Goal: Transaction & Acquisition: Purchase product/service

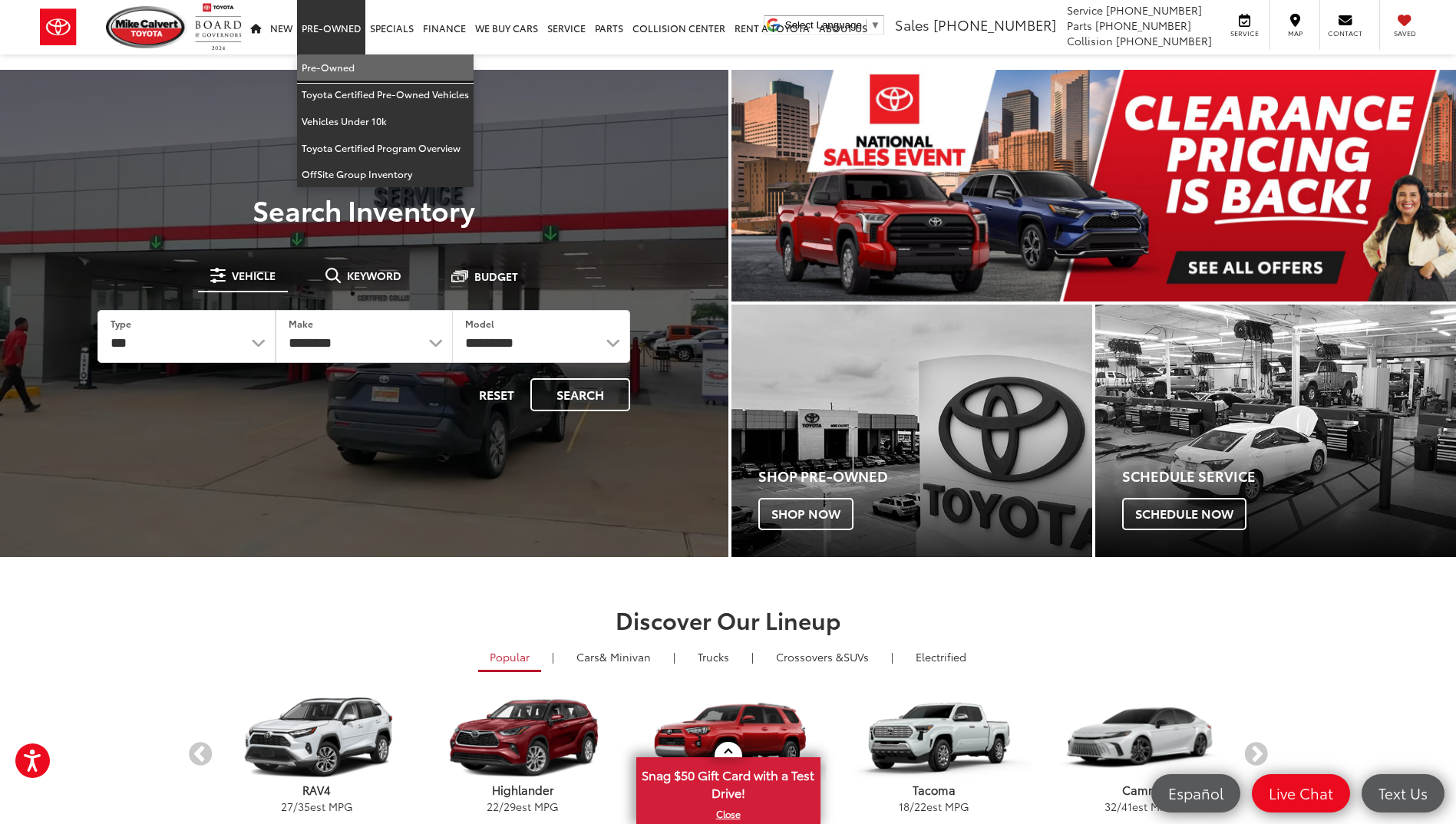
click at [334, 68] on link "Pre-Owned" at bounding box center [385, 67] width 176 height 27
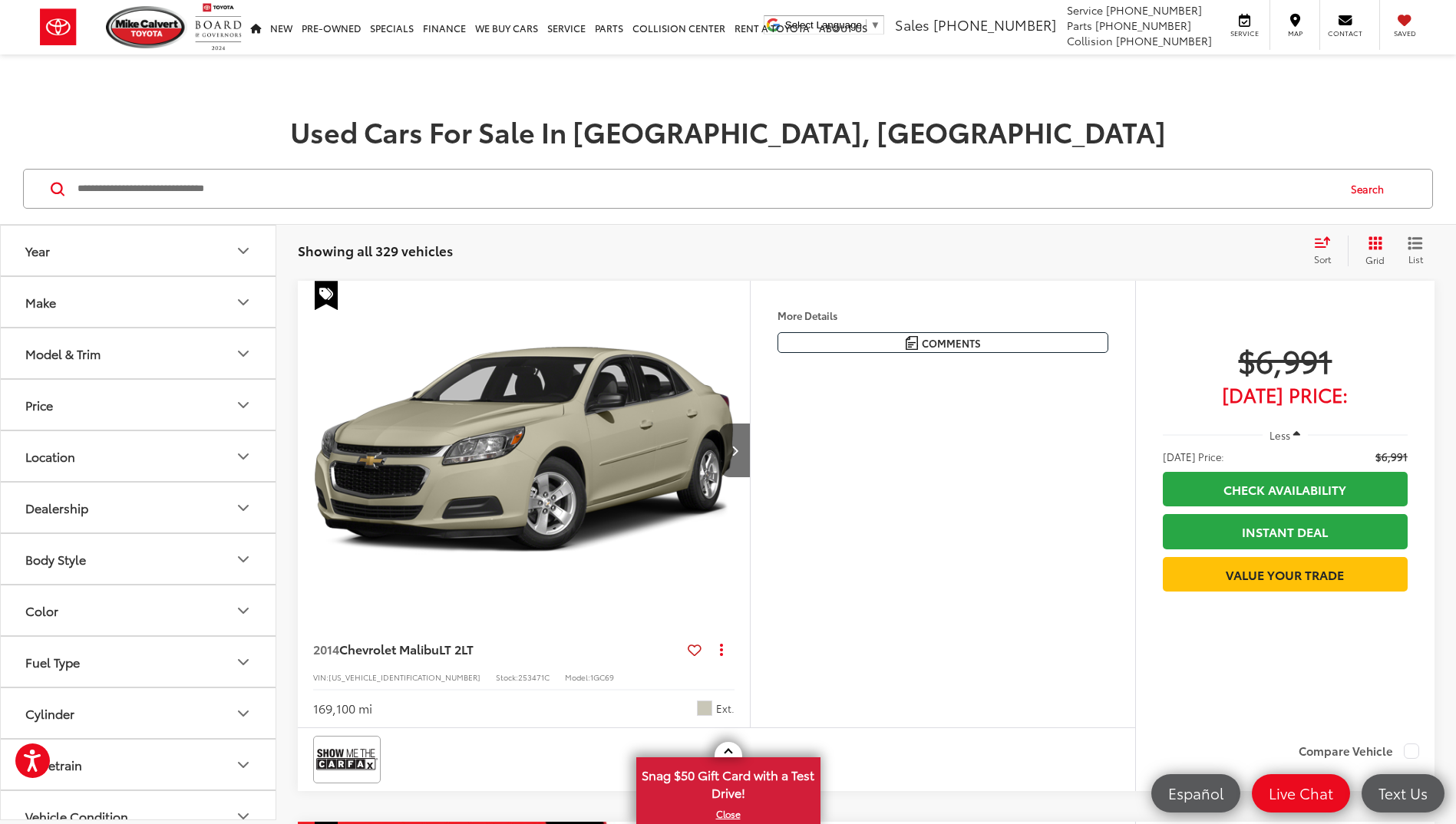
click at [42, 309] on div "Make" at bounding box center [40, 302] width 31 height 15
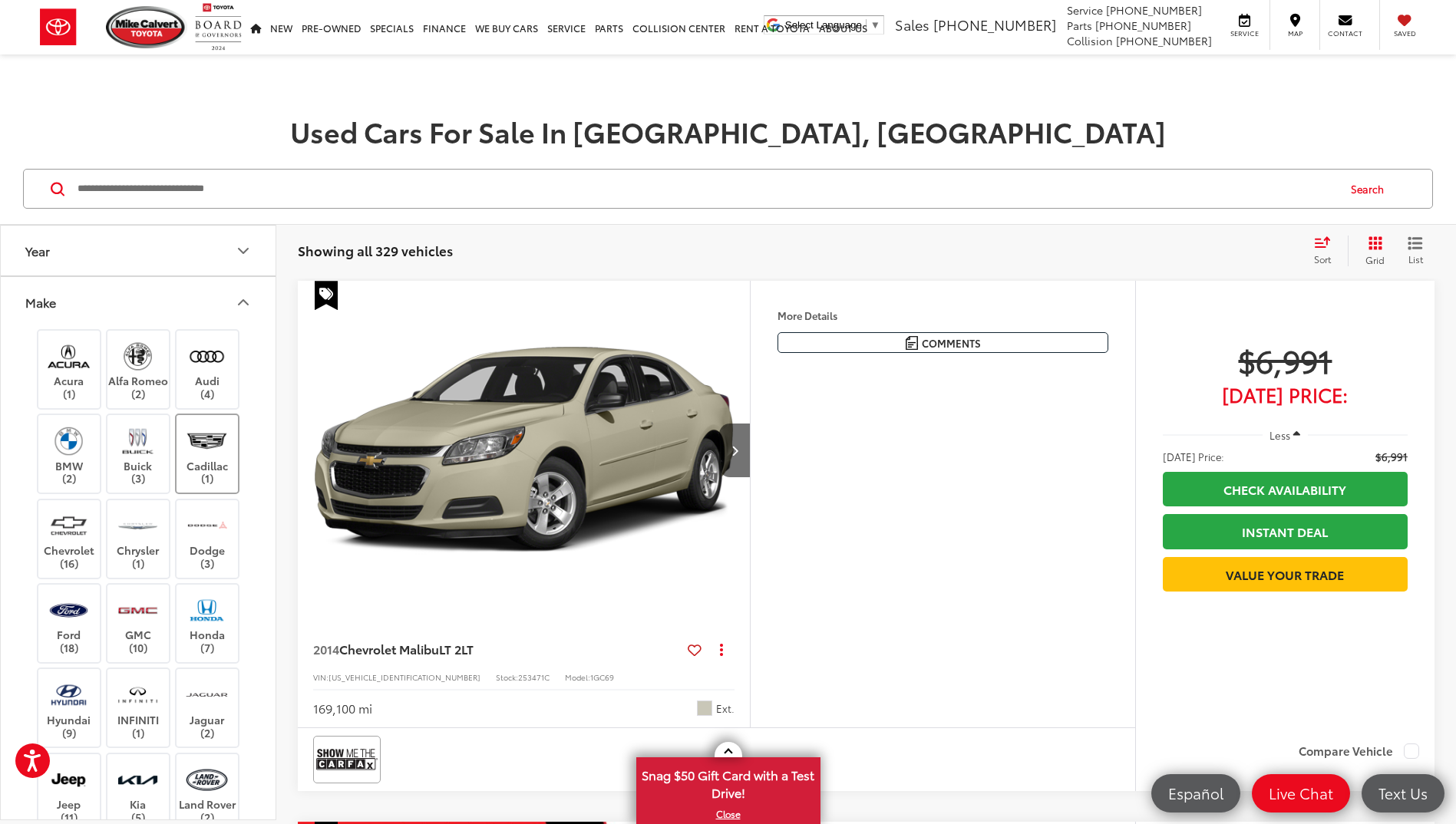
scroll to position [460, 0]
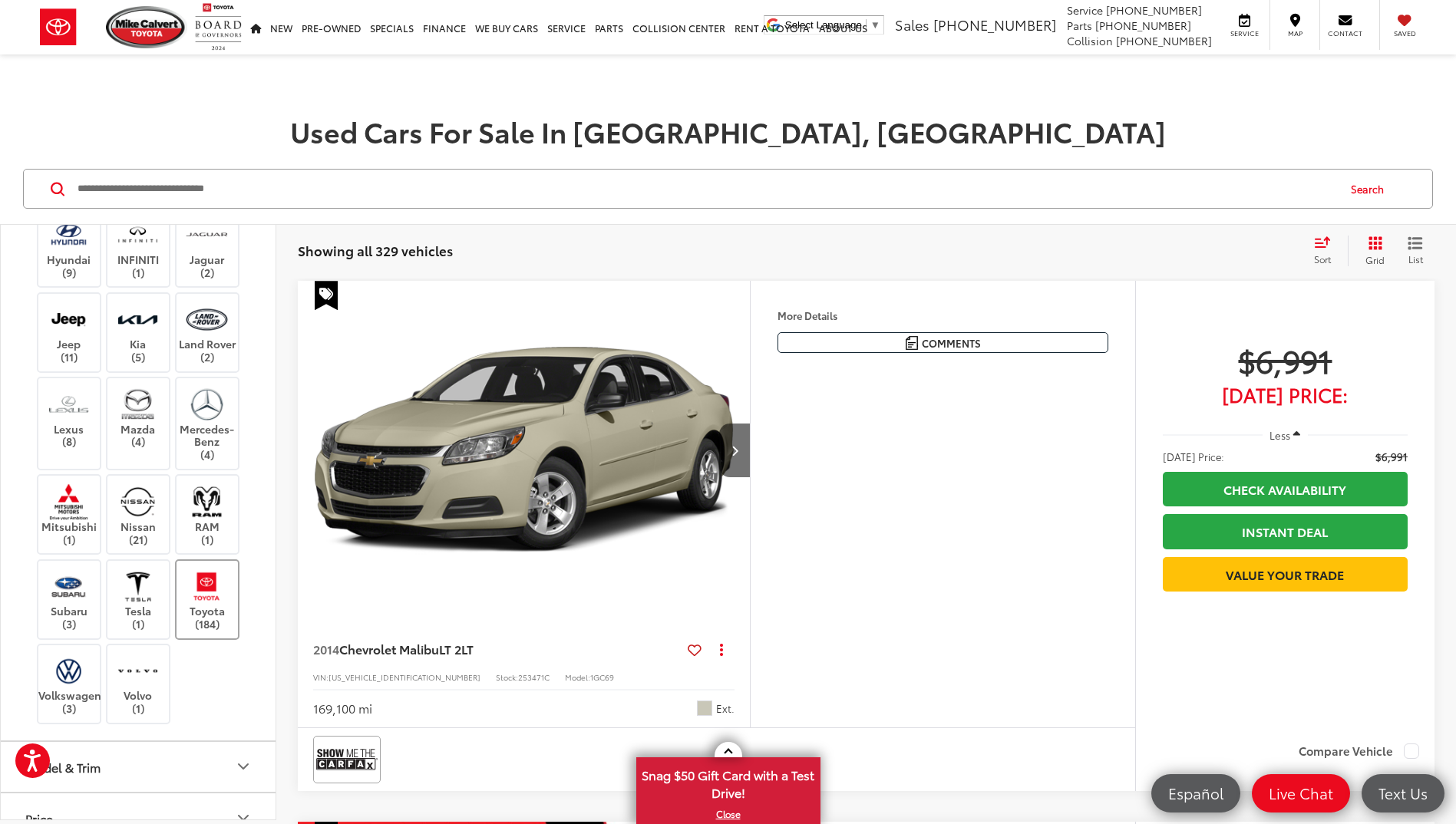
click at [204, 603] on label "Toyota (184)" at bounding box center [207, 599] width 62 height 62
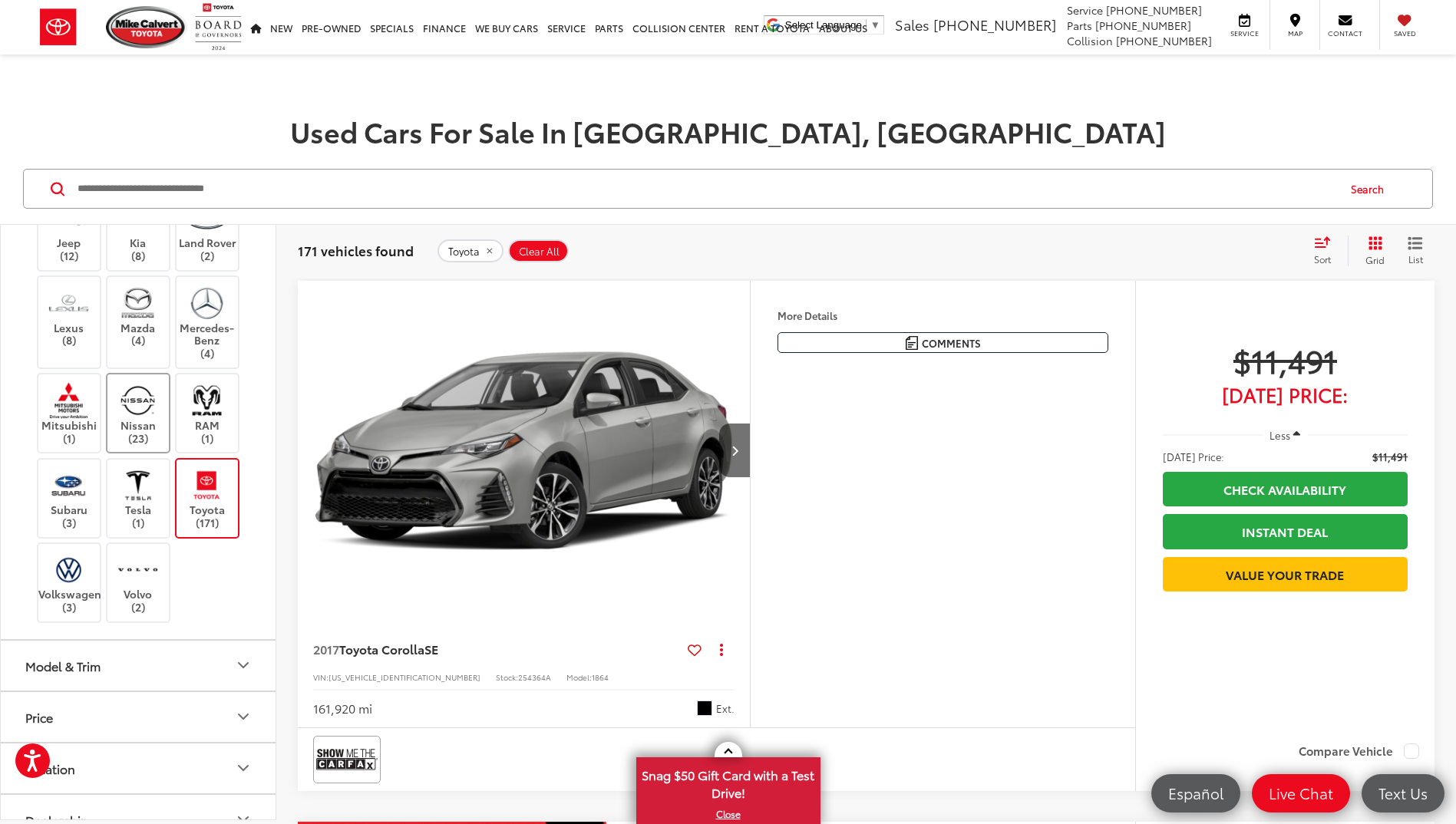
scroll to position [767, 0]
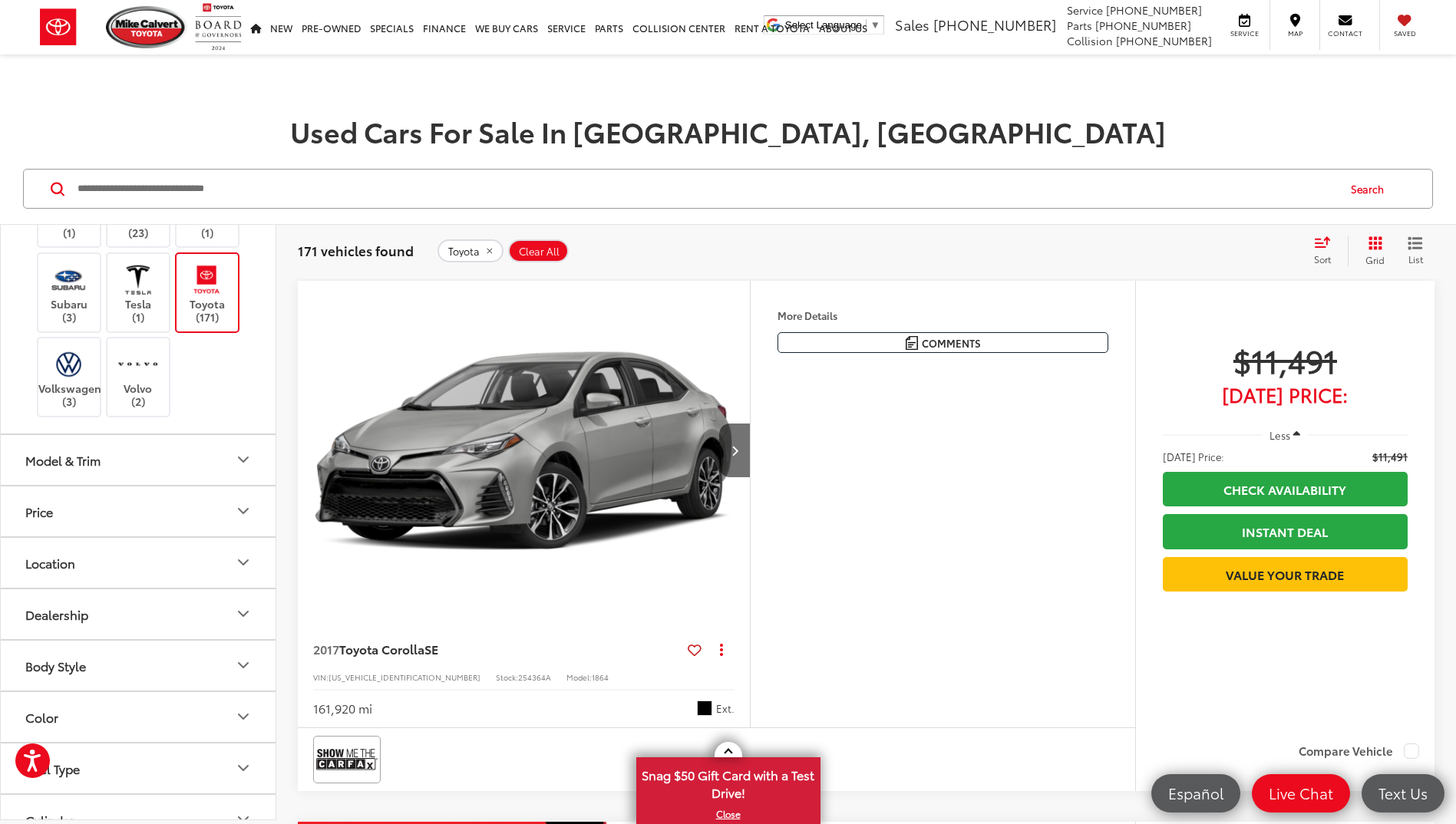
click at [244, 460] on icon "Model & Trim" at bounding box center [243, 459] width 9 height 5
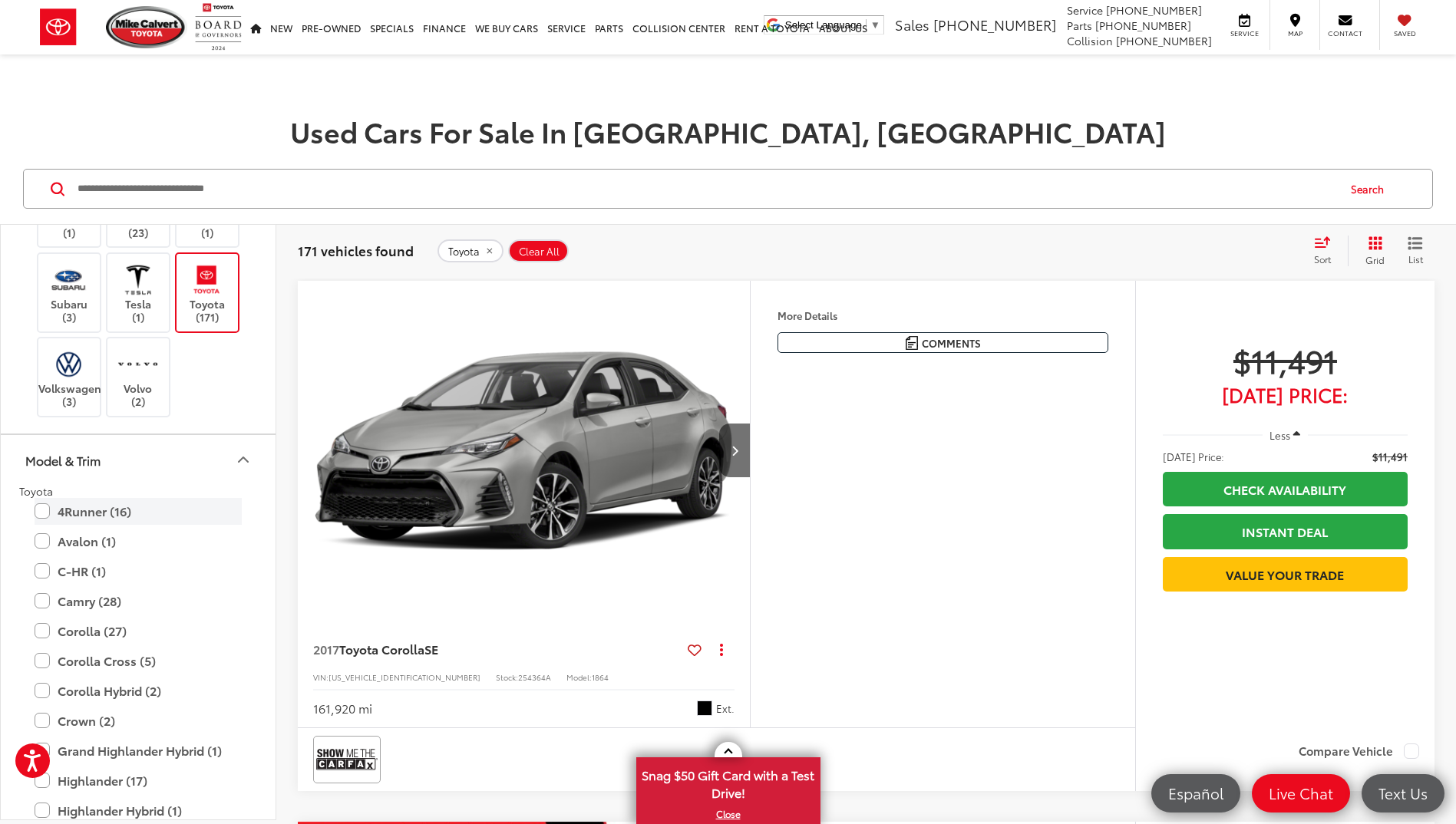
click at [37, 511] on label "4Runner (16)" at bounding box center [137, 511] width 207 height 27
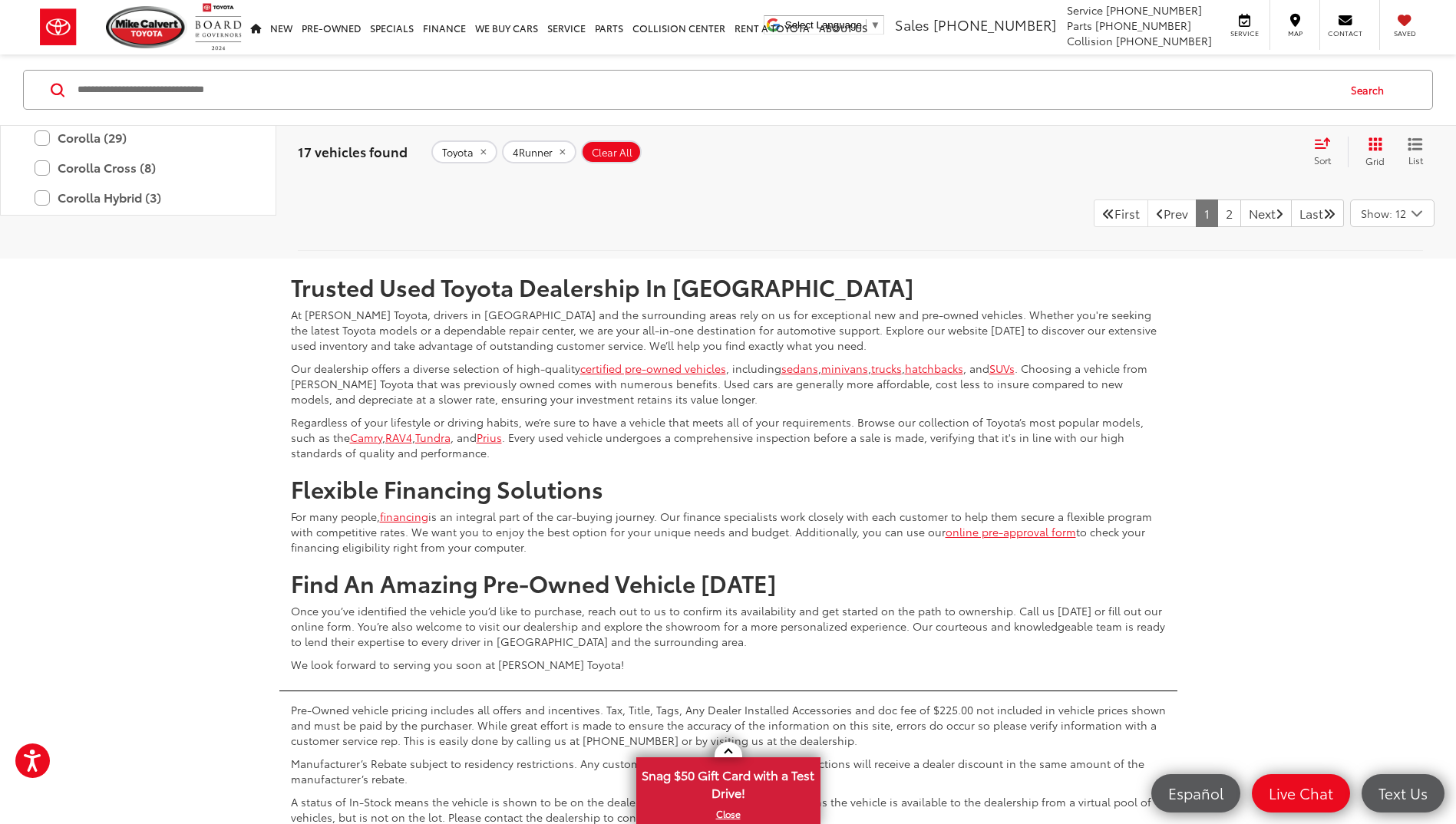
scroll to position [6521, 0]
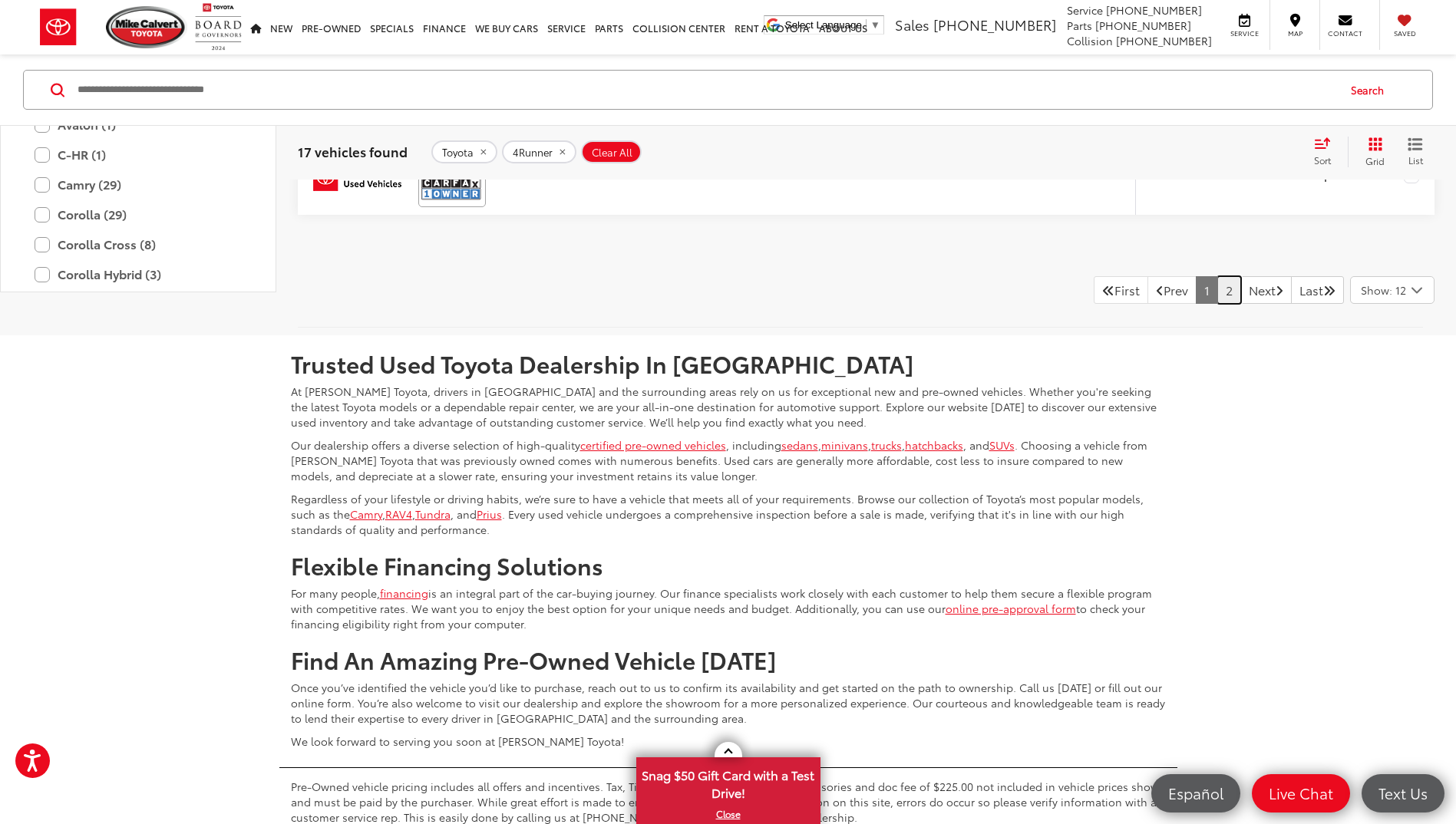
click at [1217, 290] on link "2" at bounding box center [1229, 290] width 24 height 27
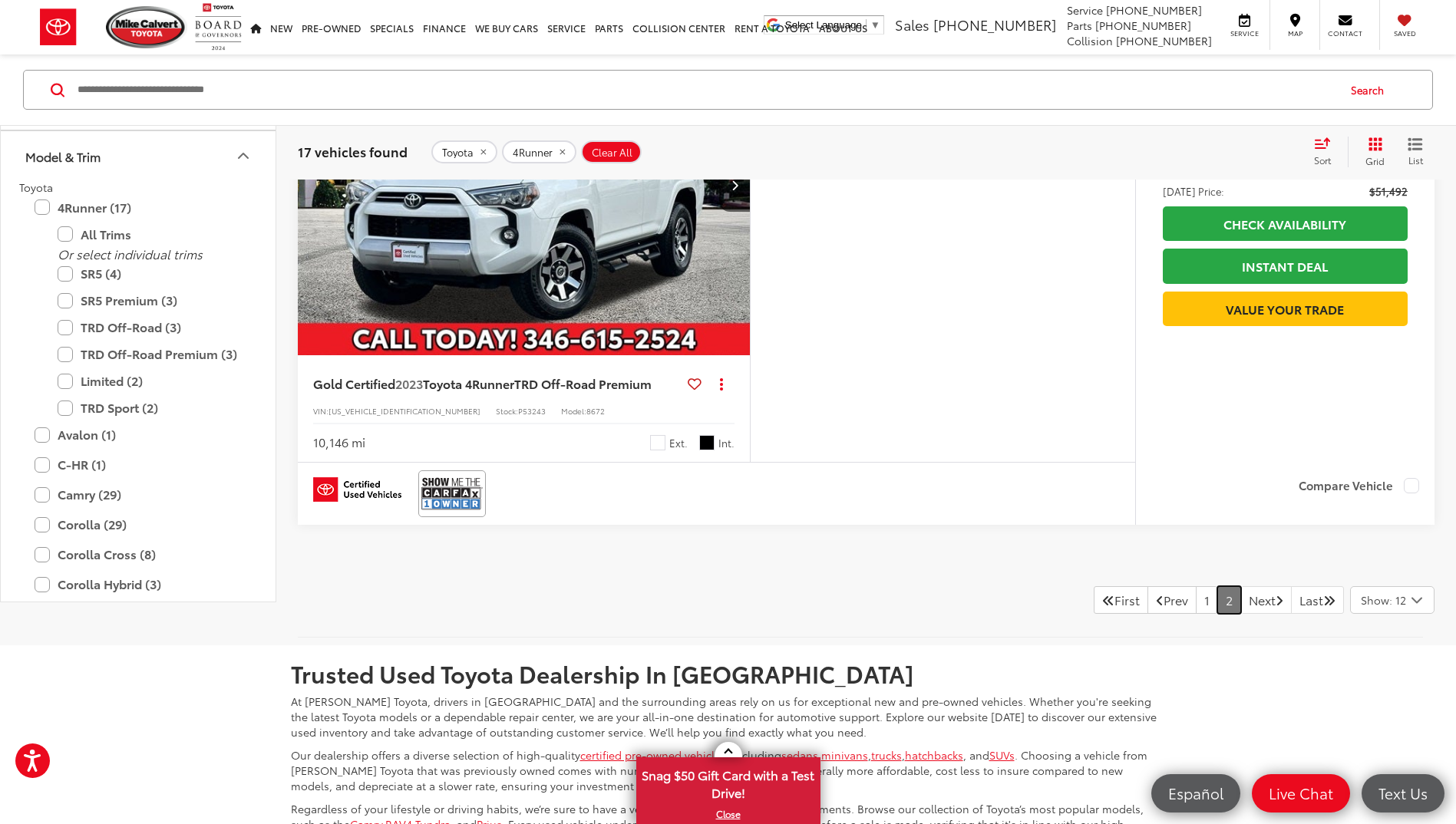
scroll to position [2554, 0]
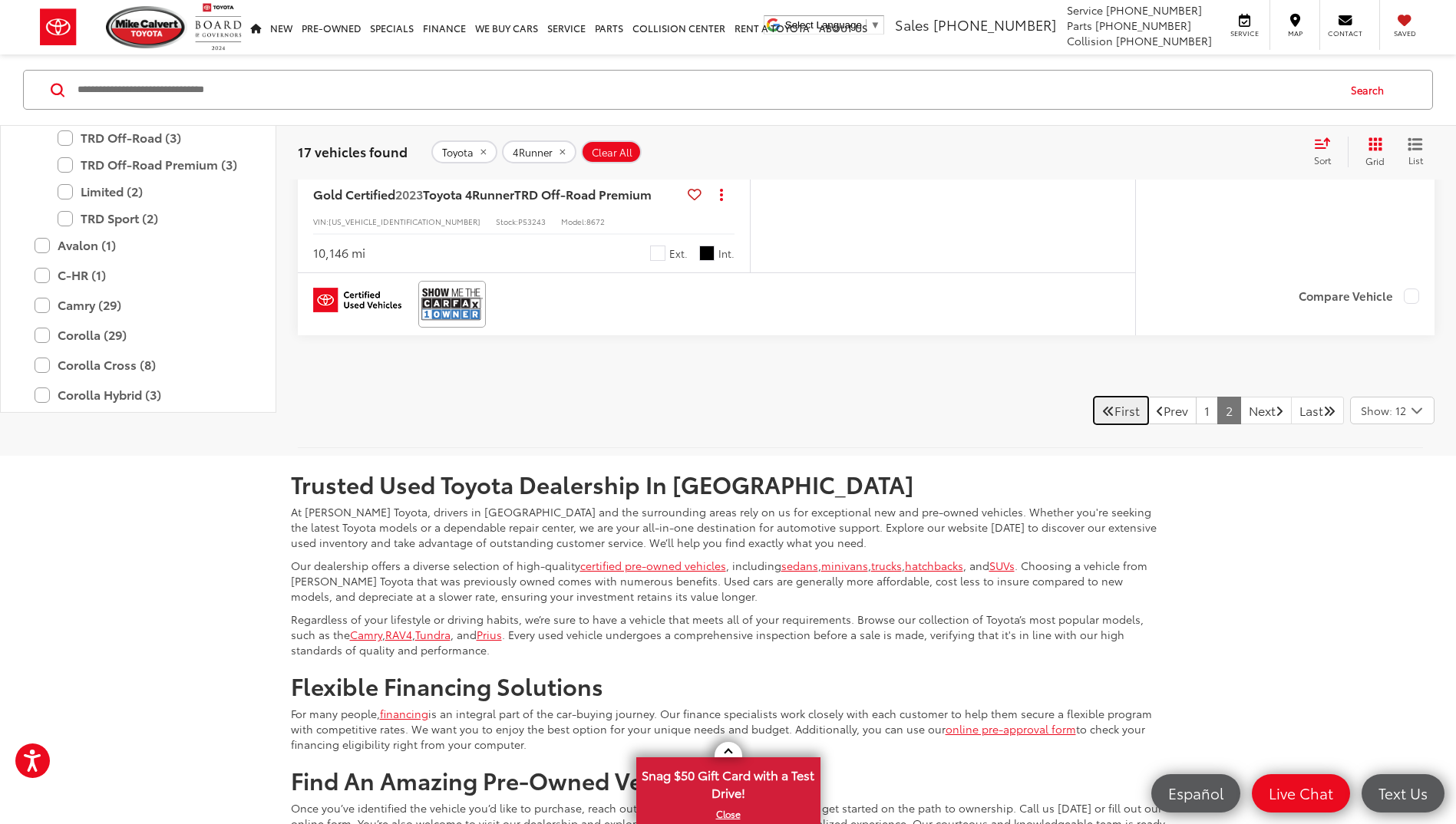
click at [1098, 424] on link "First" at bounding box center [1121, 410] width 54 height 27
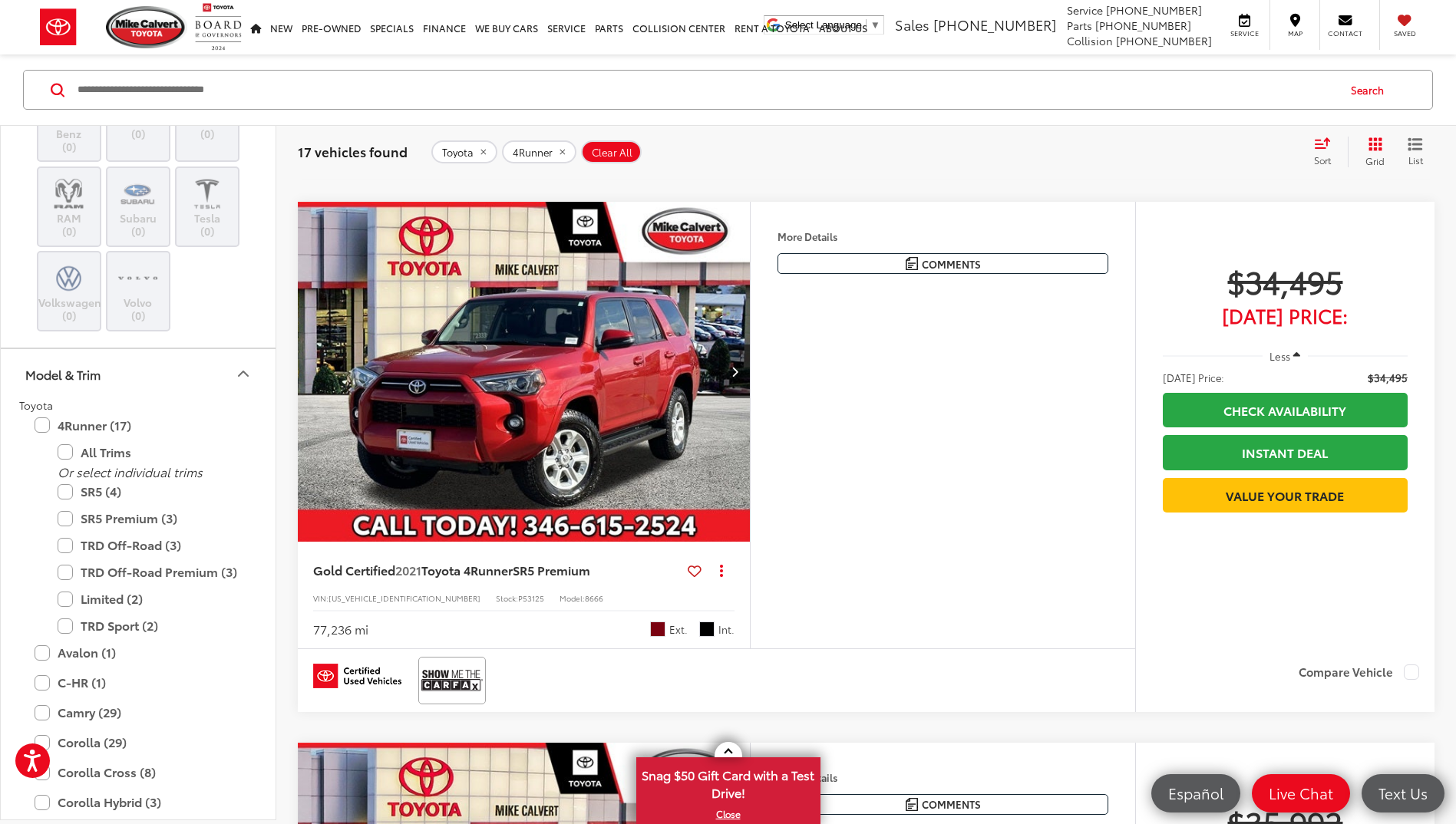
scroll to position [1020, 0]
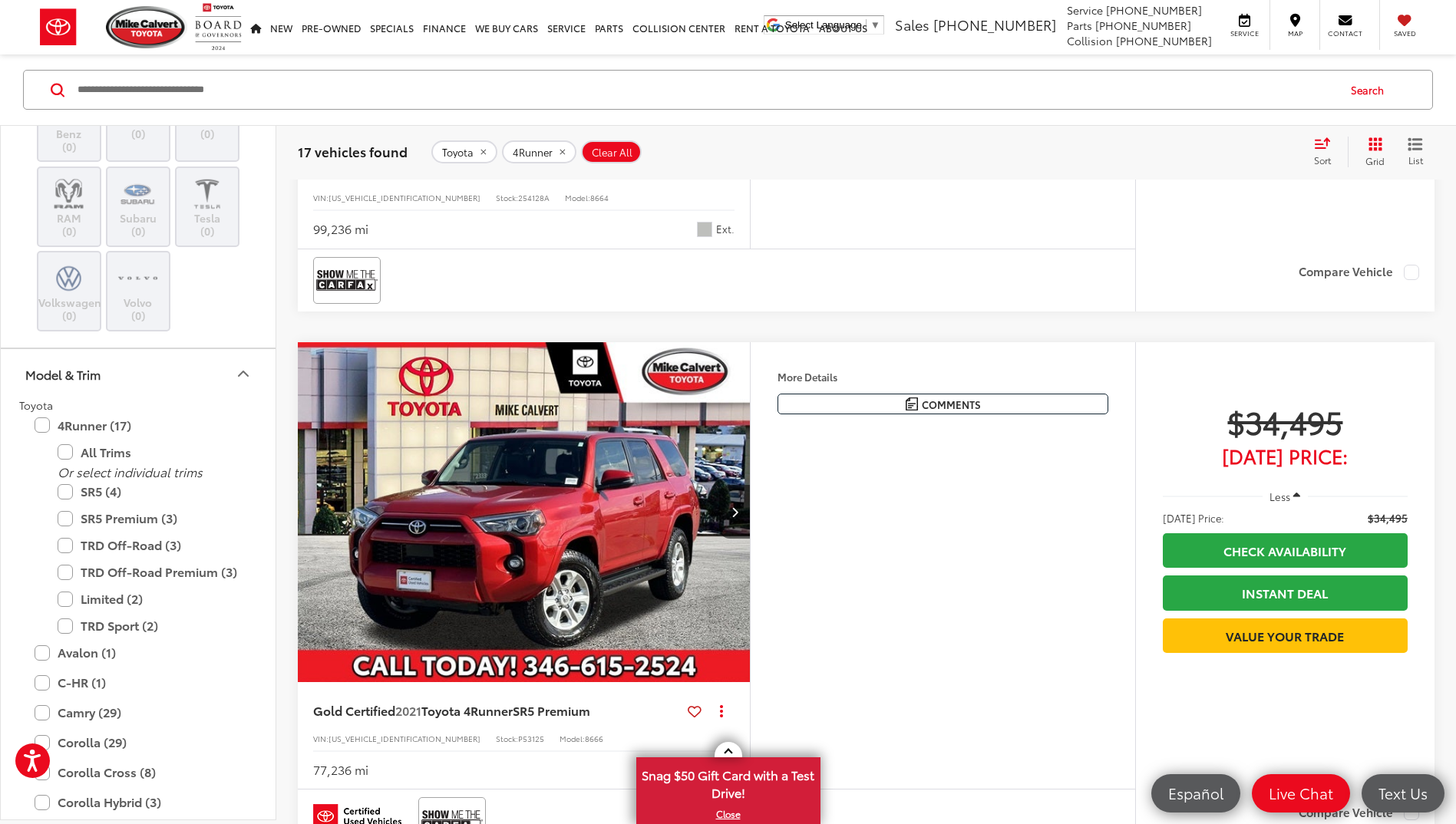
click at [514, 514] on img "2021 Toyota 4Runner SR5 Premium 0" at bounding box center [524, 512] width 455 height 340
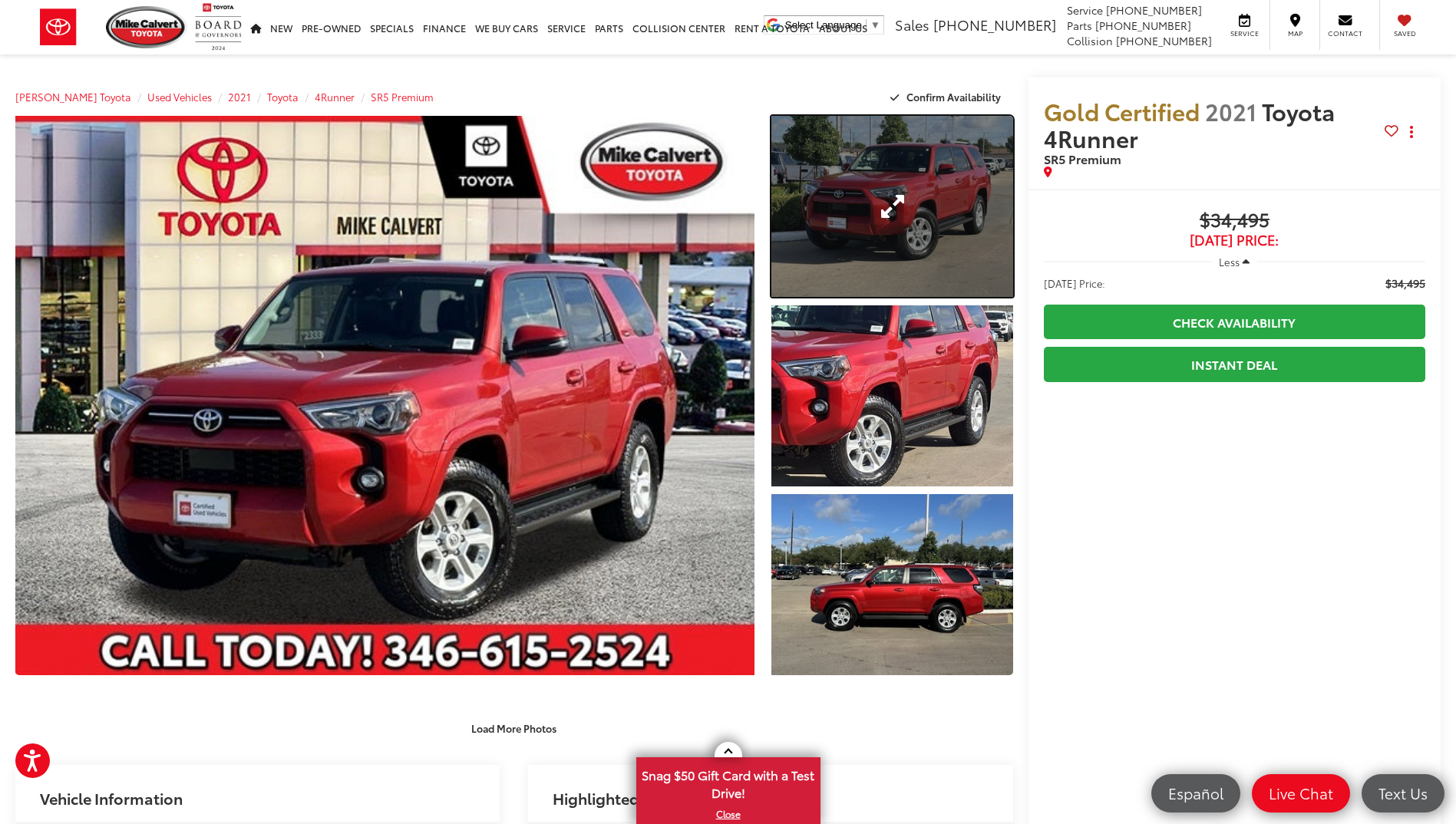
click at [907, 216] on link "Expand Photo 1" at bounding box center [891, 206] width 241 height 181
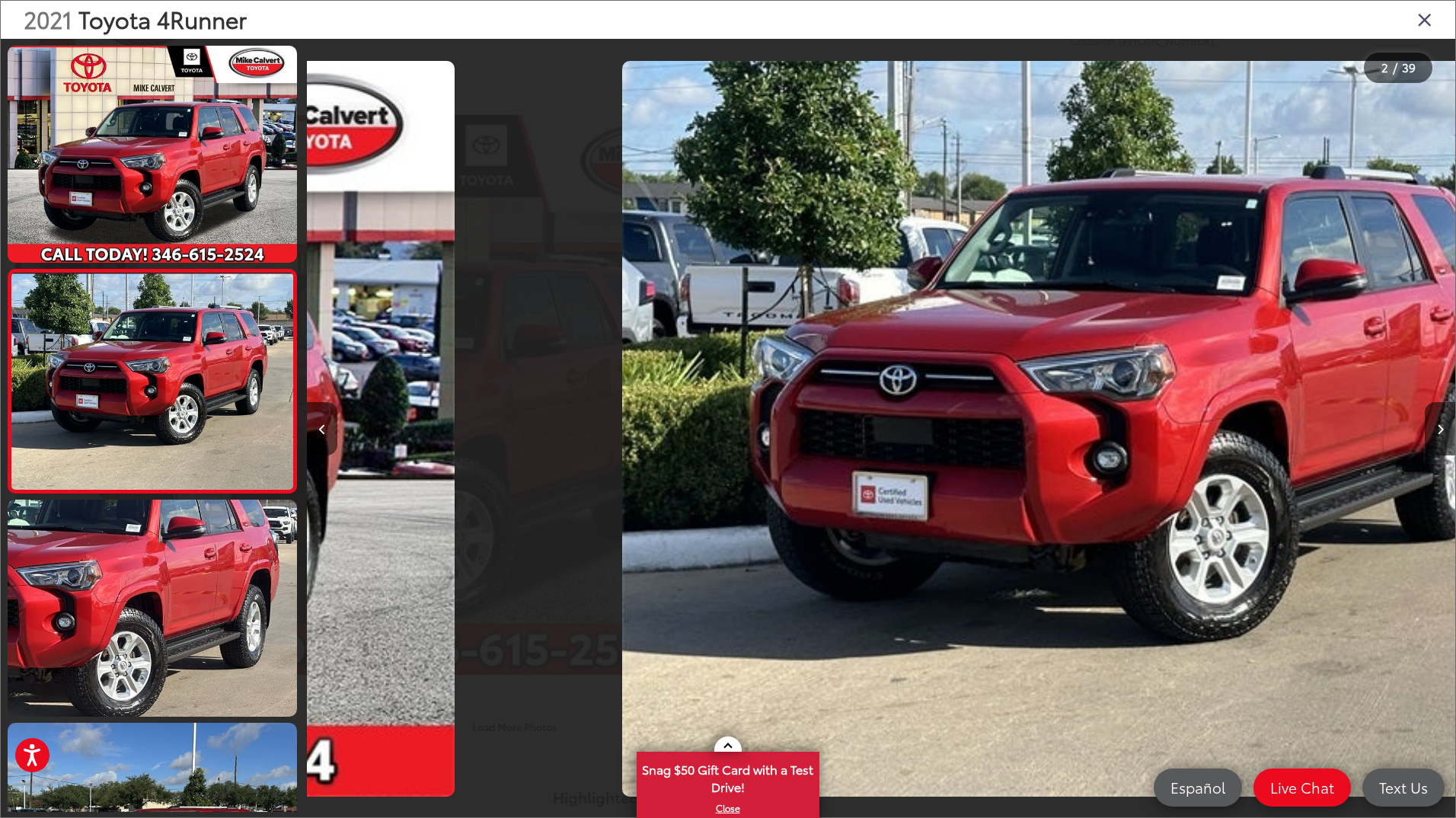
click at [867, 336] on div at bounding box center [881, 429] width 1149 height 736
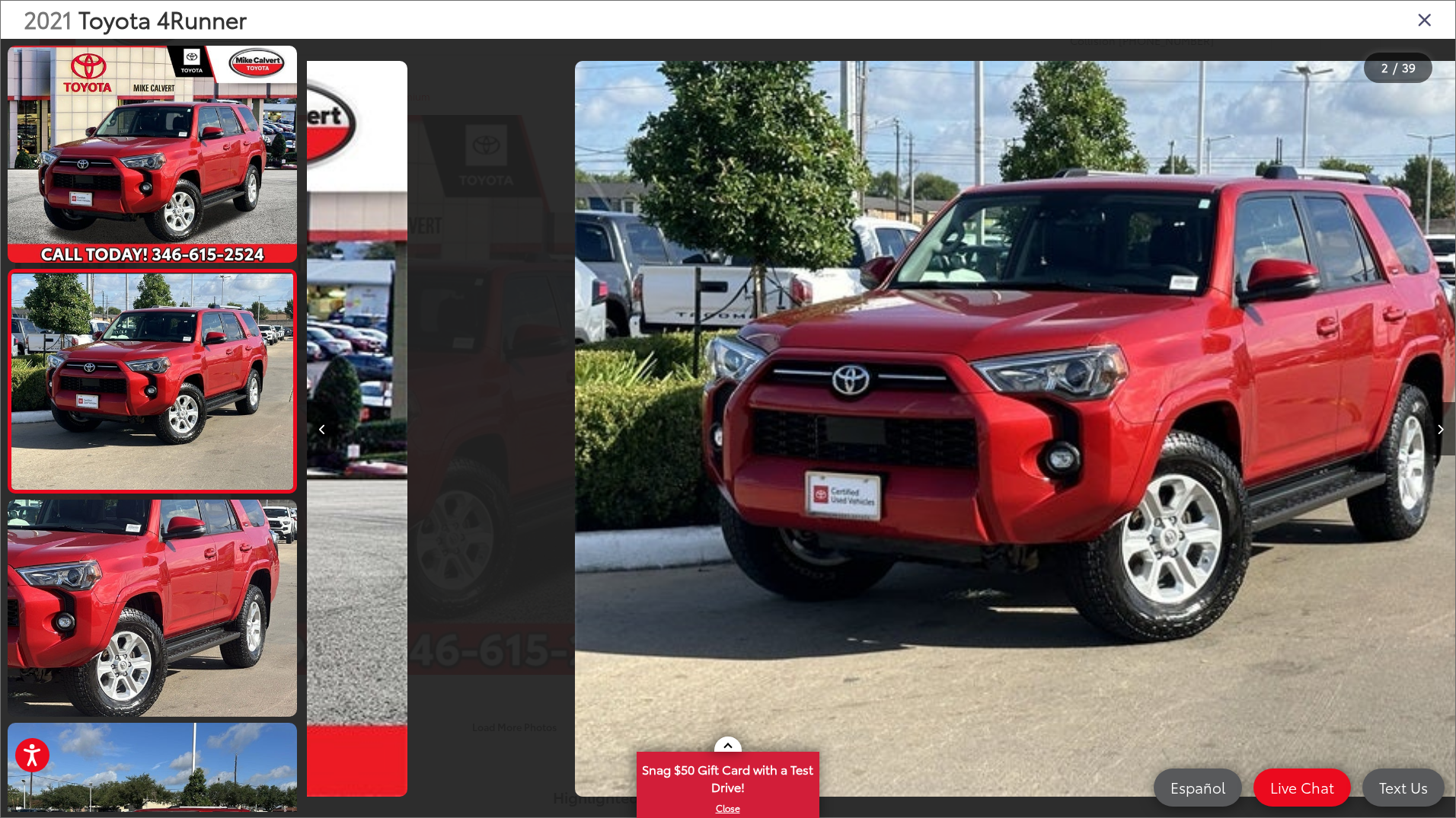
scroll to position [0, 1149]
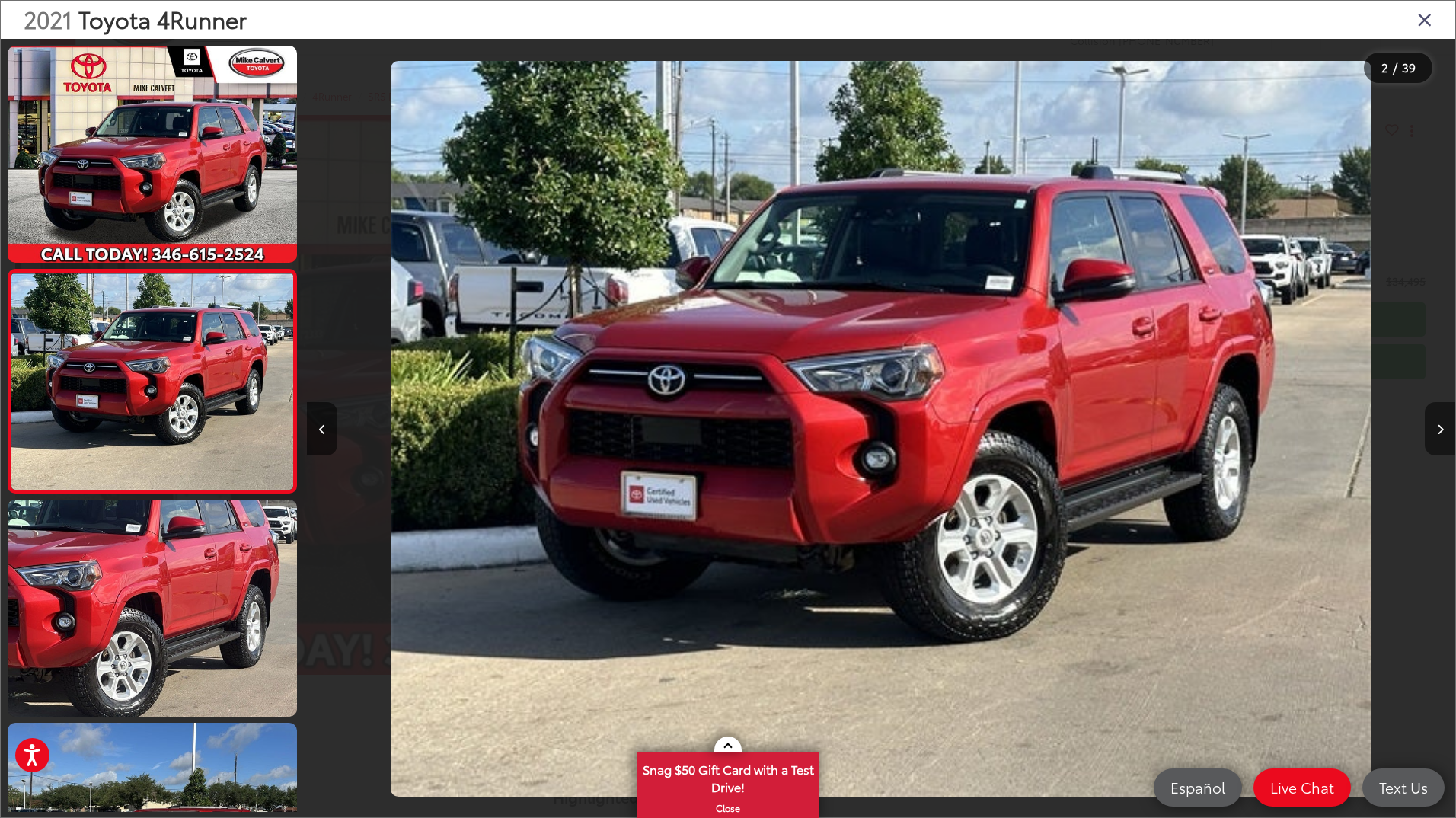
click at [1444, 426] on button "Next image" at bounding box center [1440, 429] width 31 height 54
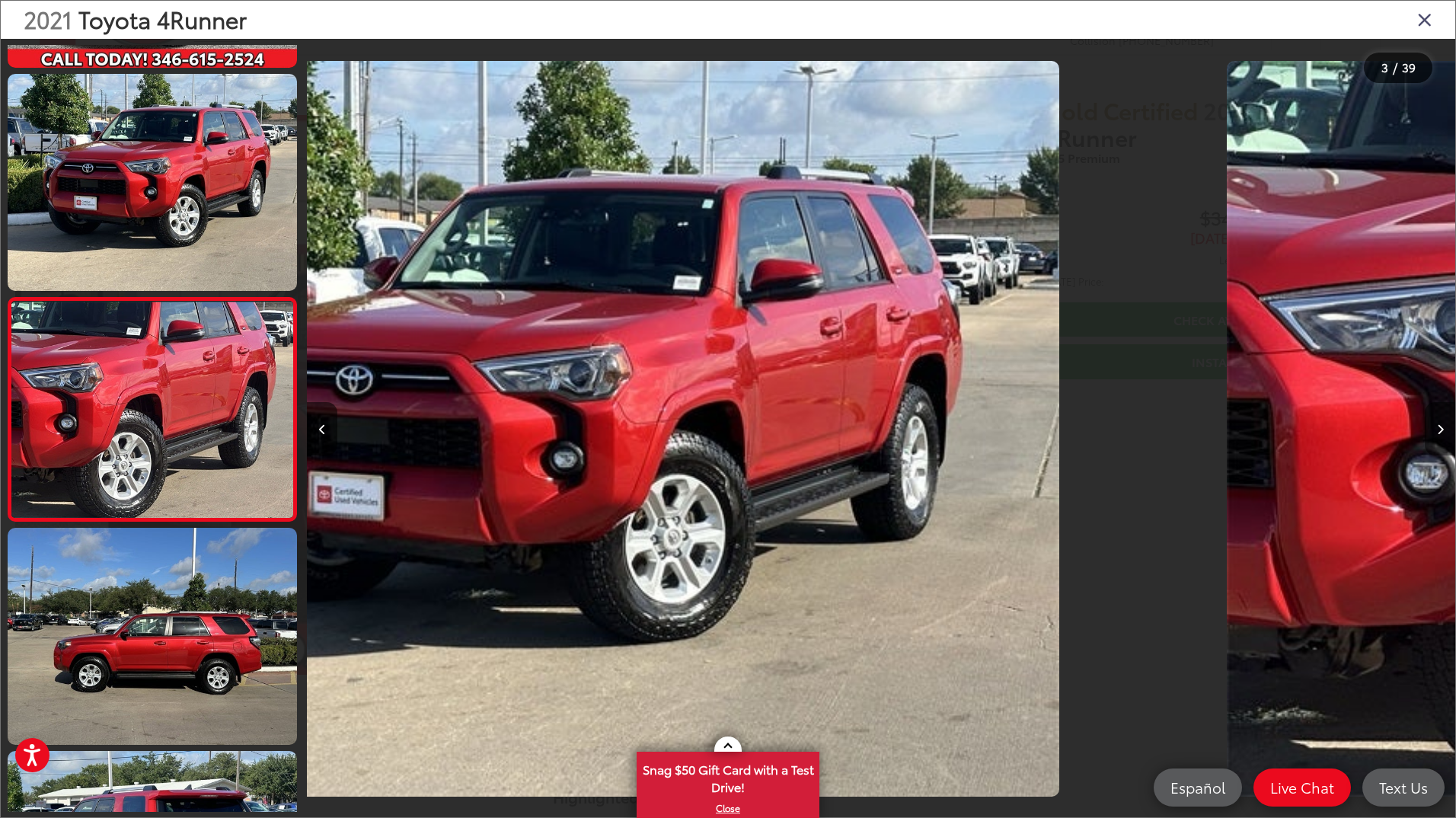
scroll to position [220, 0]
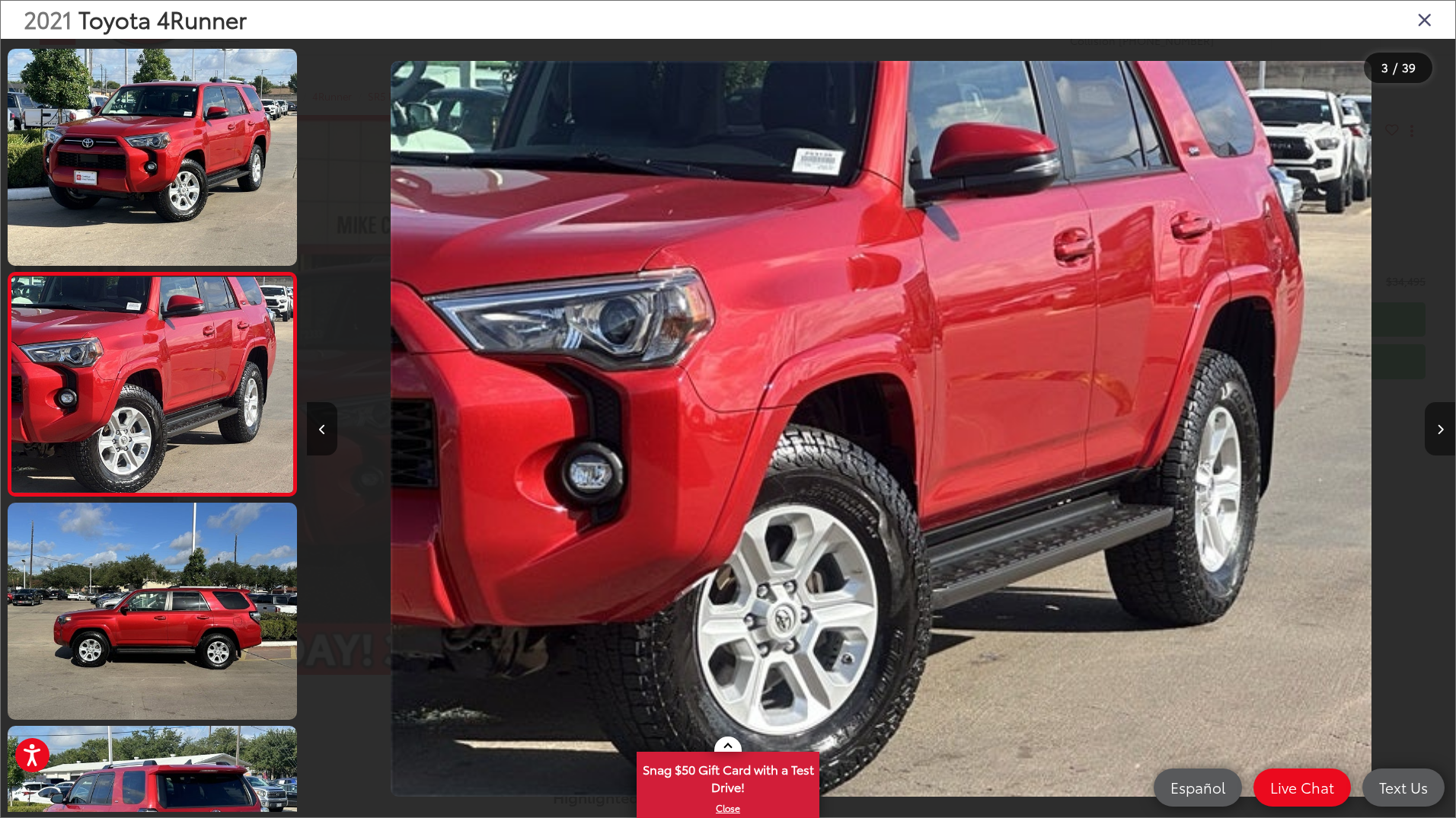
click at [1444, 426] on button "Next image" at bounding box center [1440, 429] width 31 height 54
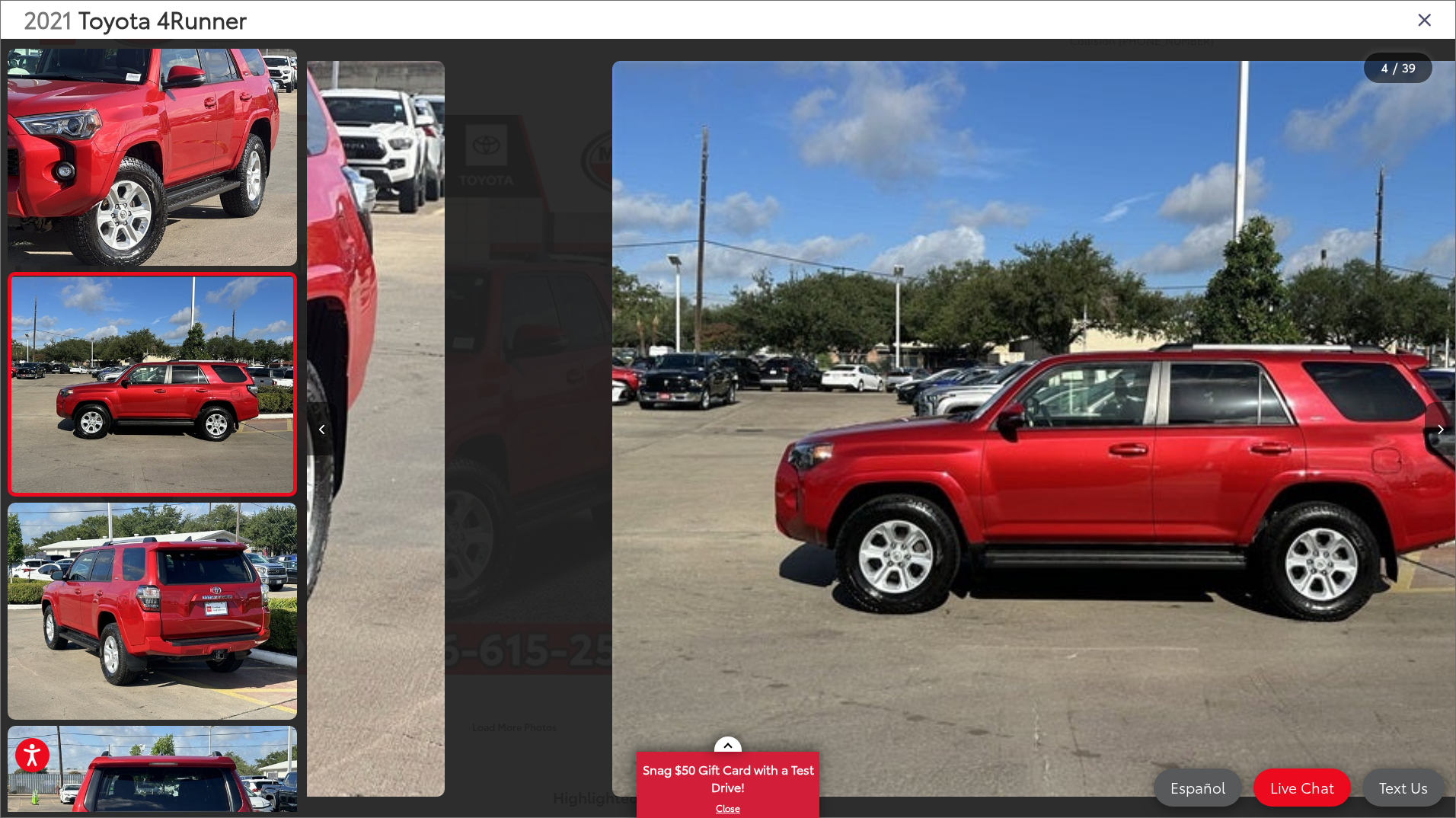
scroll to position [0, 3446]
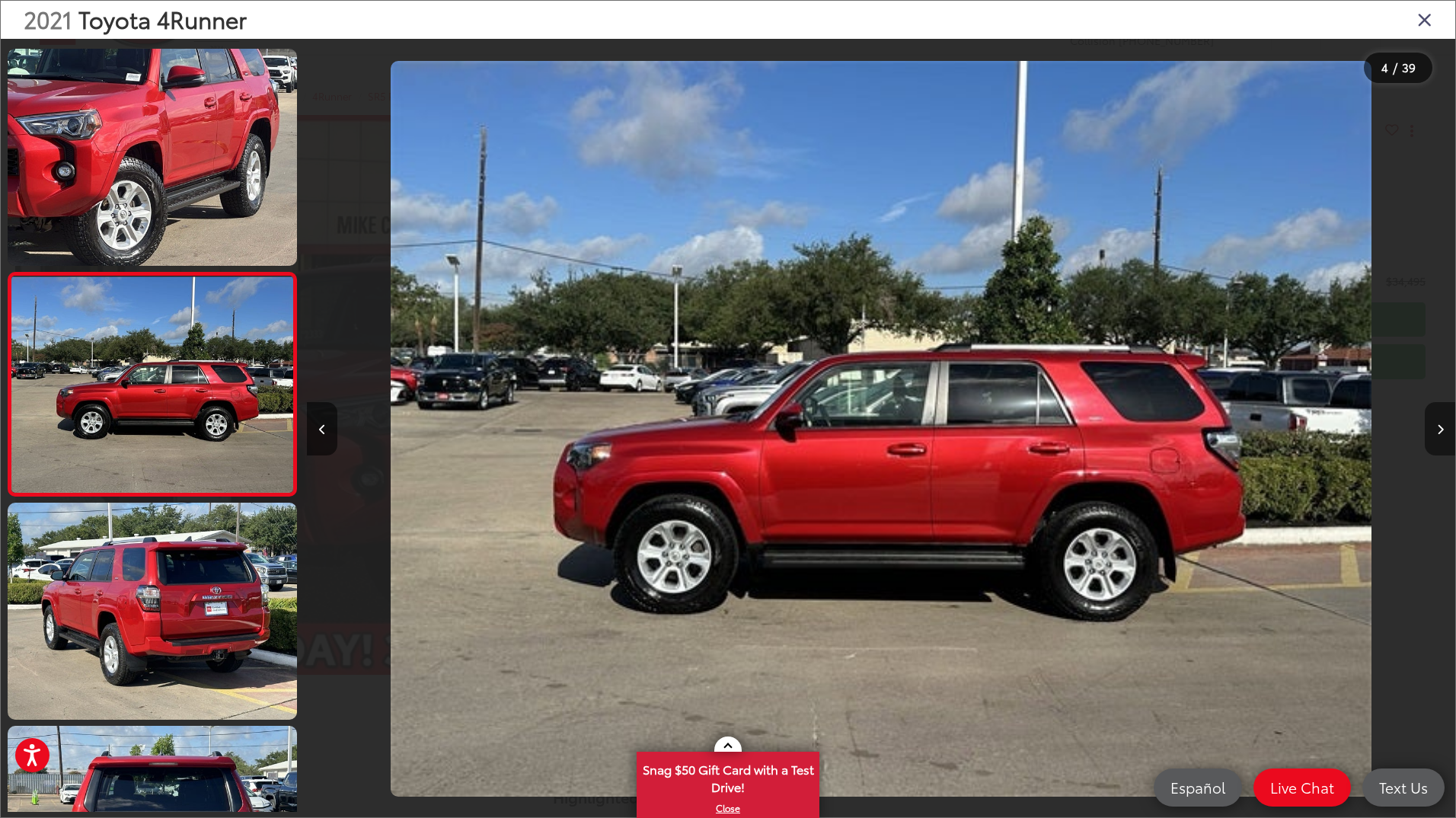
click at [1441, 427] on icon "Next image" at bounding box center [1440, 429] width 7 height 11
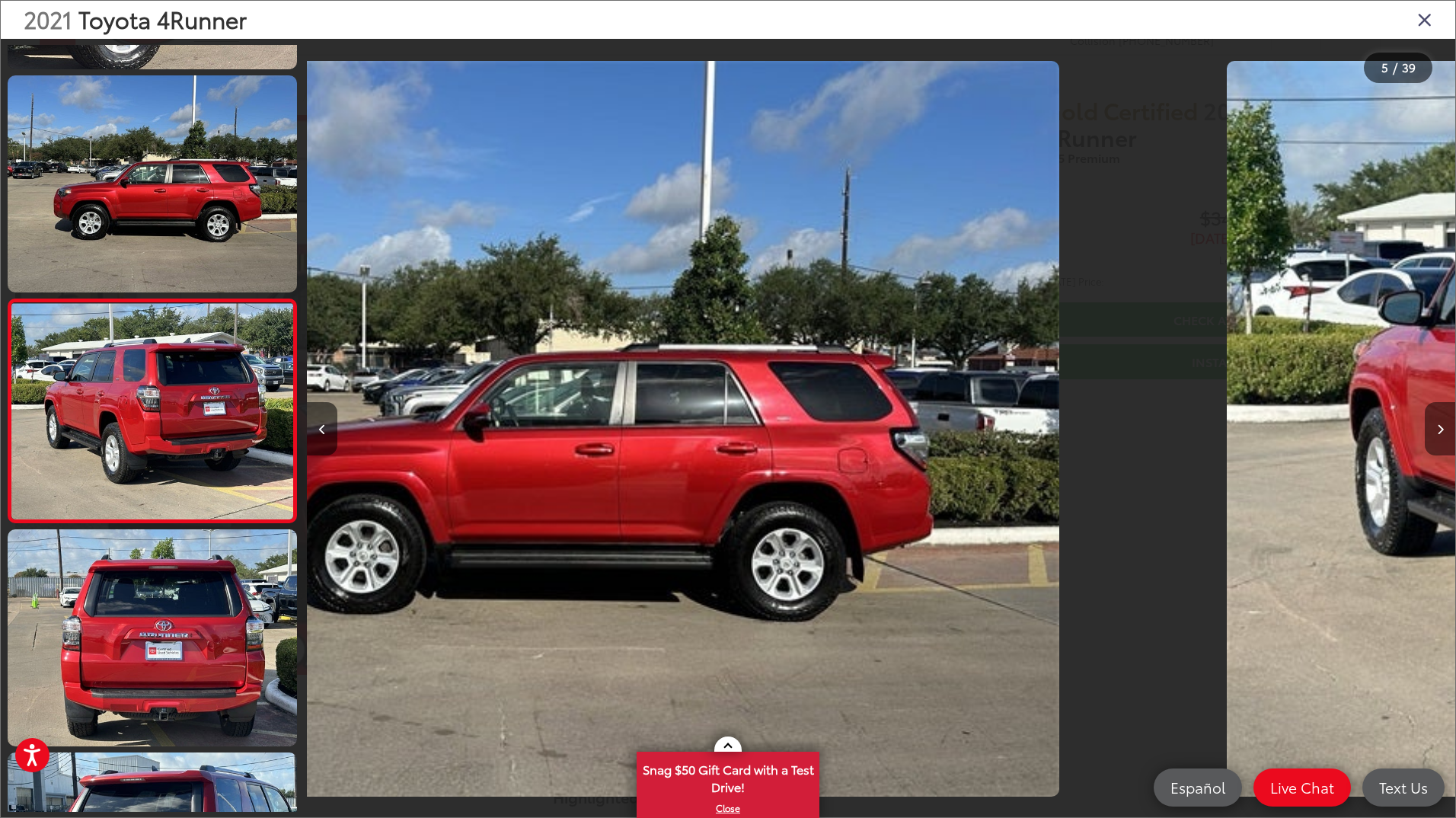
scroll to position [667, 0]
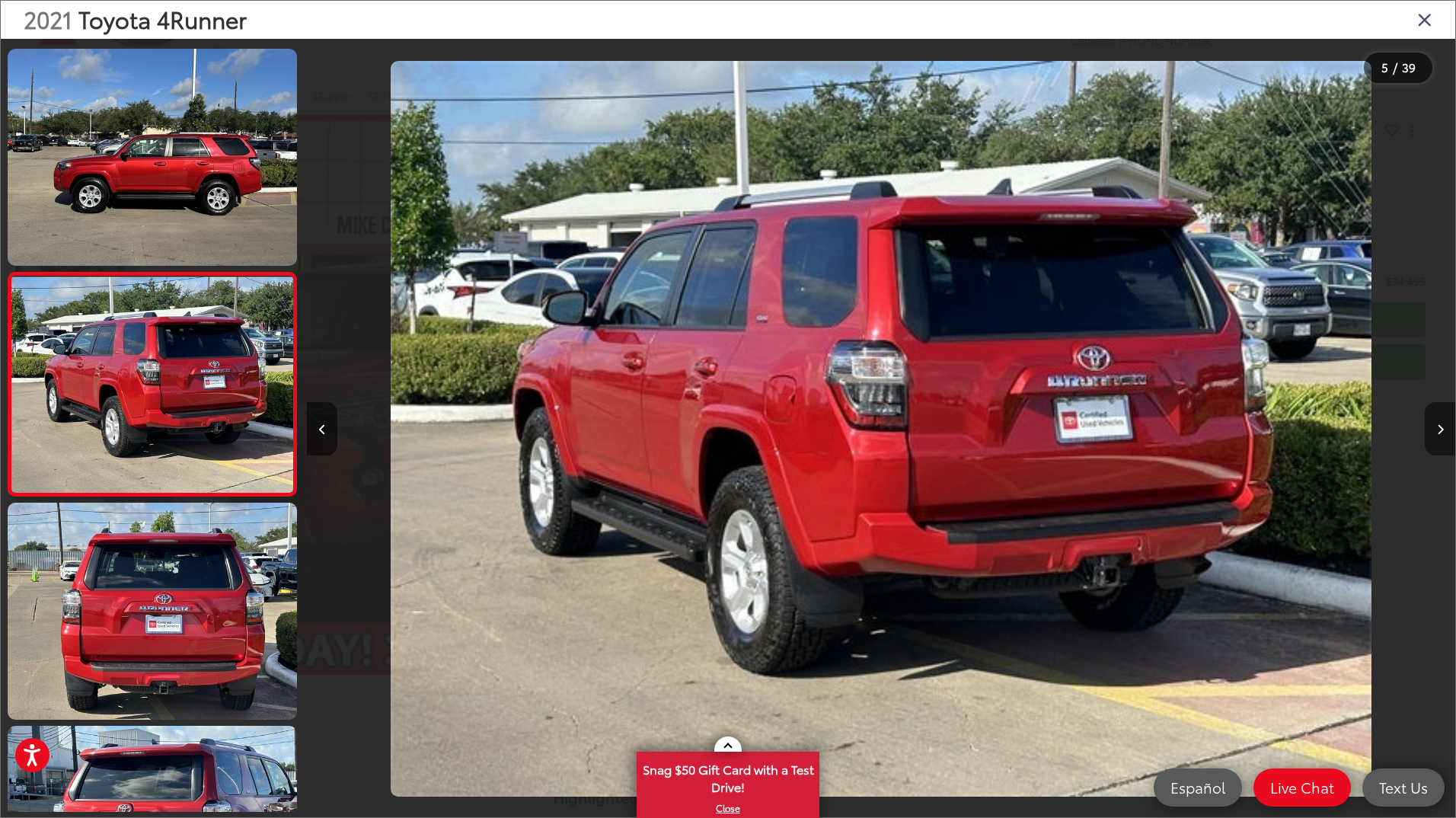
click at [1441, 427] on icon "Next image" at bounding box center [1440, 429] width 7 height 11
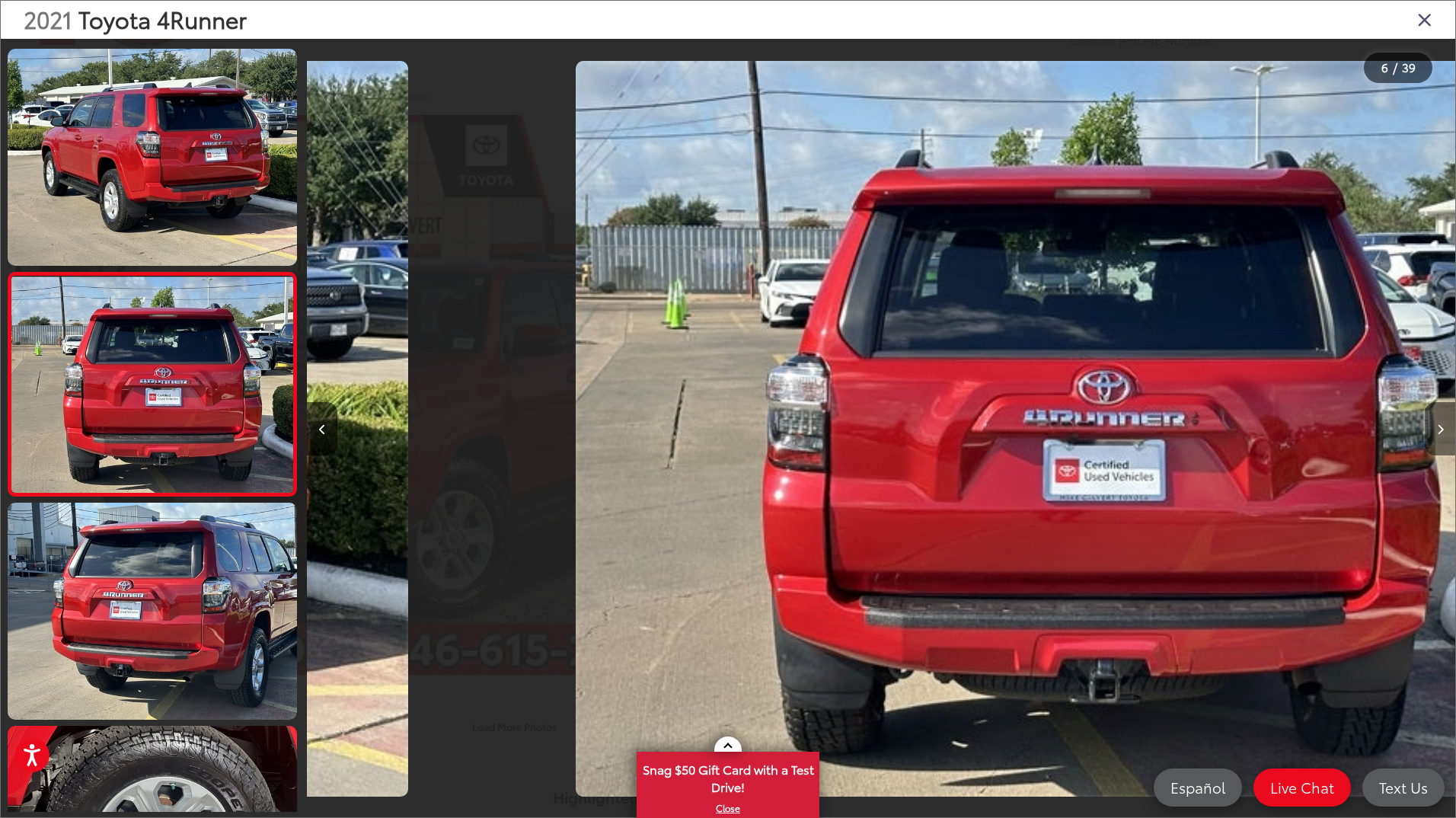
scroll to position [0, 5743]
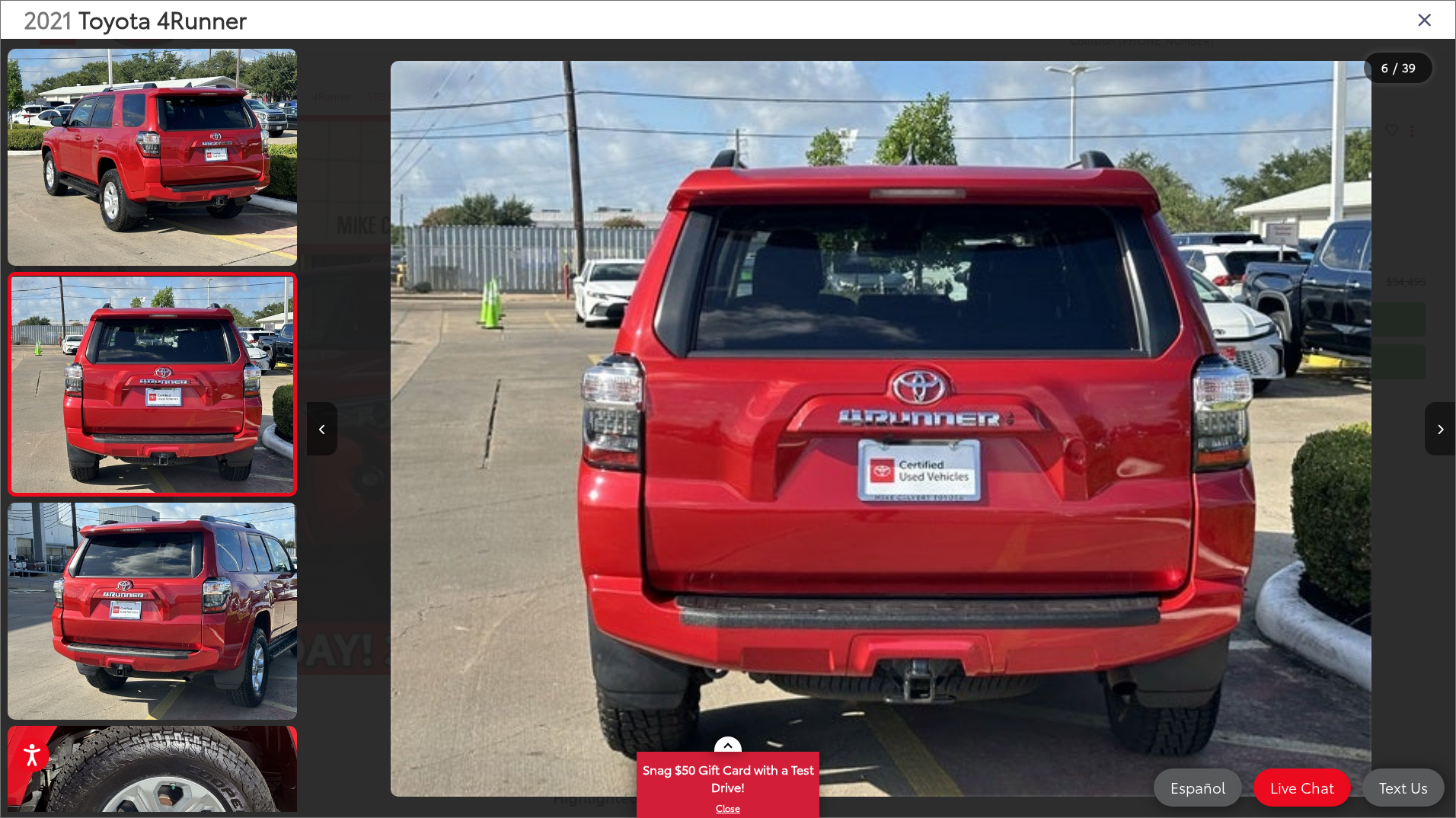
click at [1444, 428] on icon "Next image" at bounding box center [1440, 429] width 7 height 11
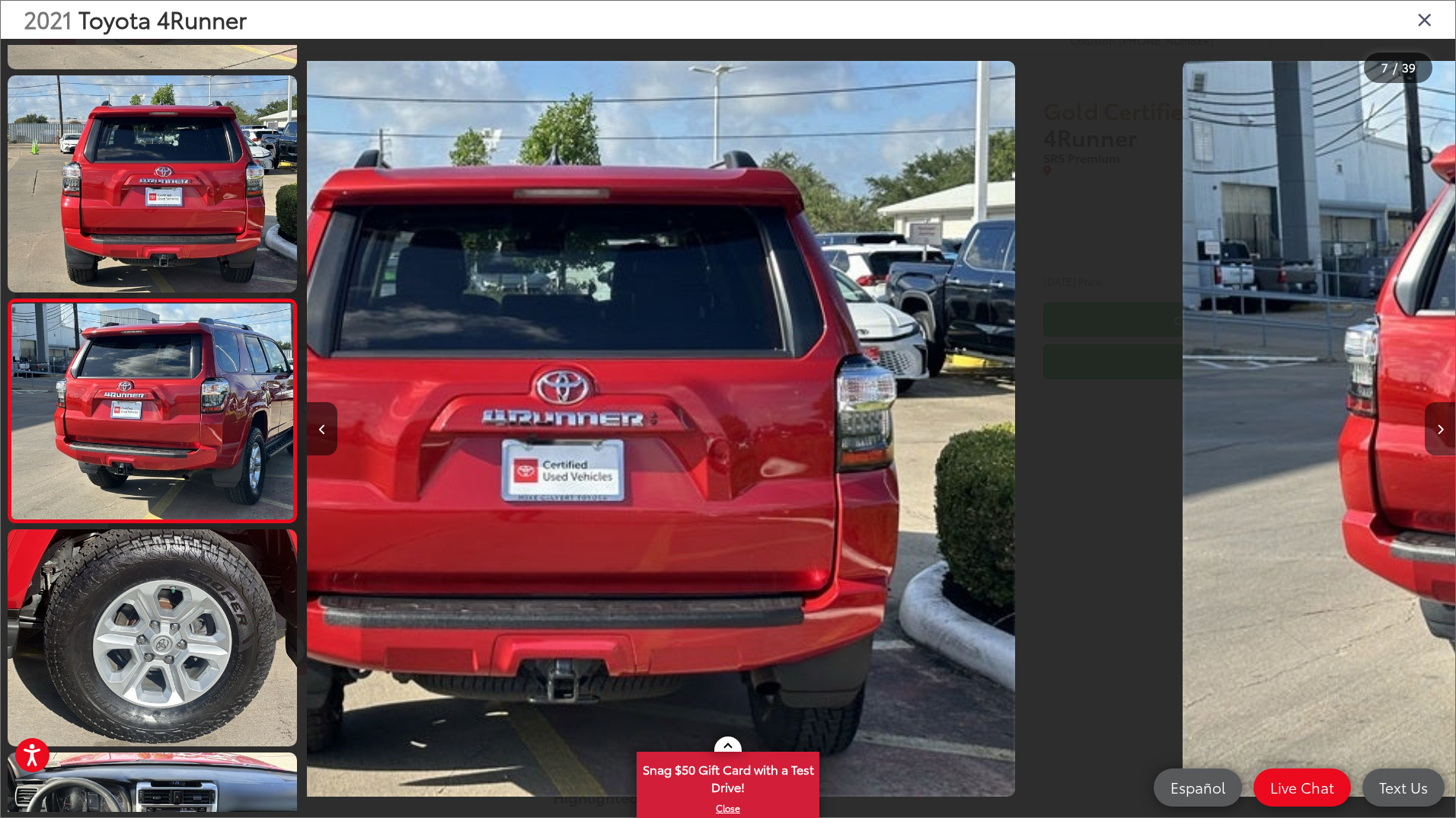
scroll to position [1113, 0]
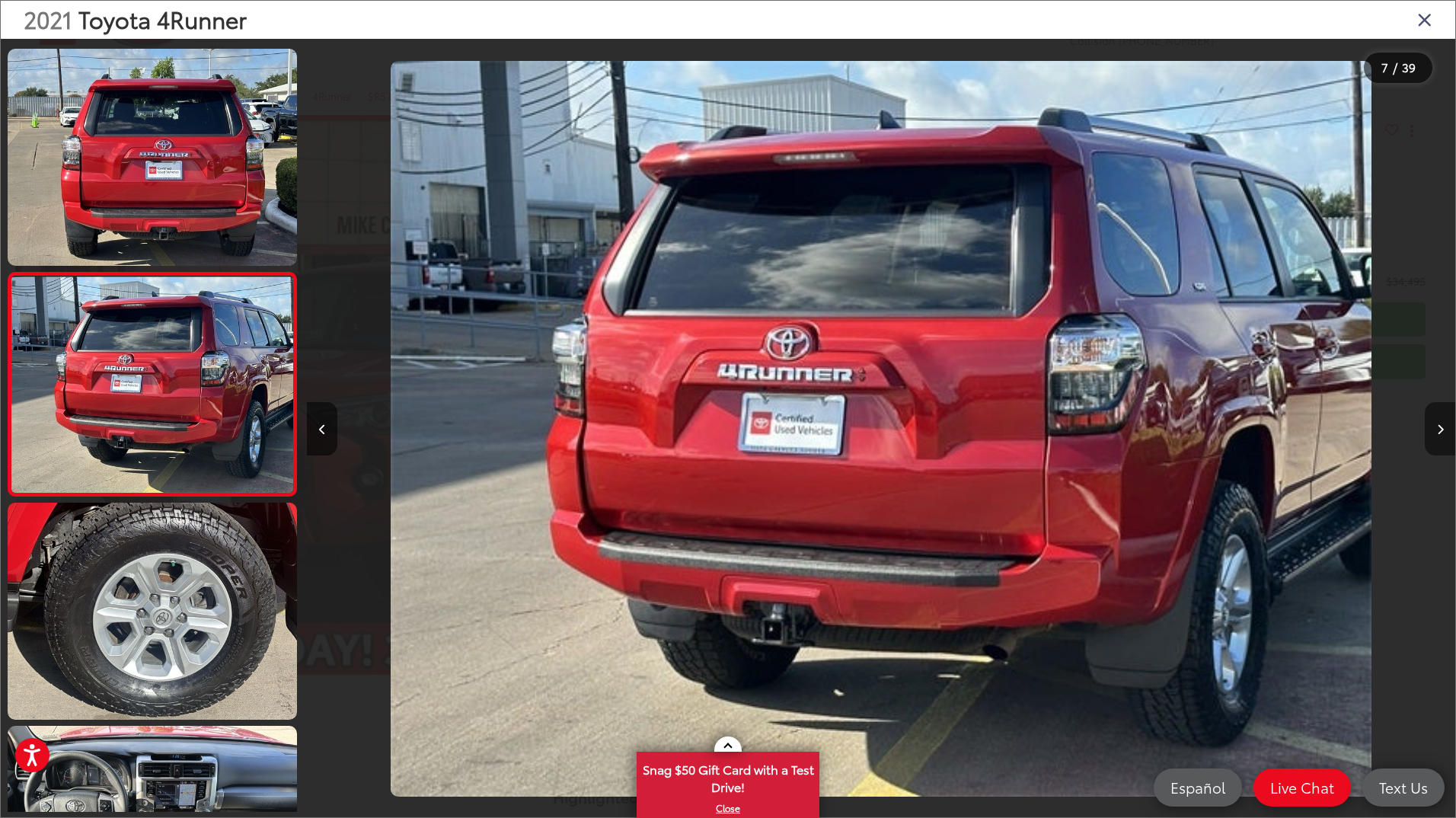
click at [1444, 428] on icon "Next image" at bounding box center [1440, 429] width 7 height 11
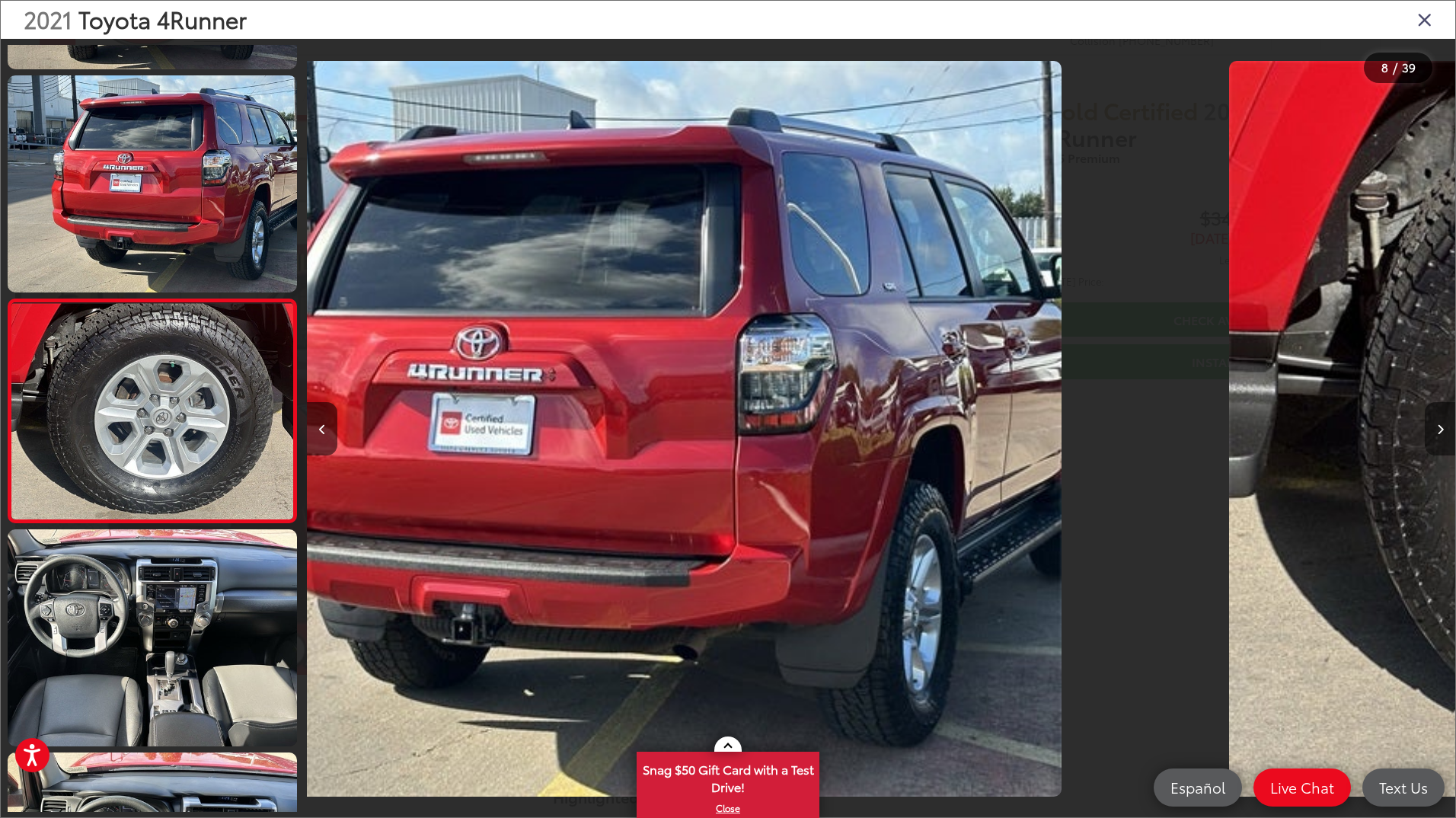
scroll to position [1336, 0]
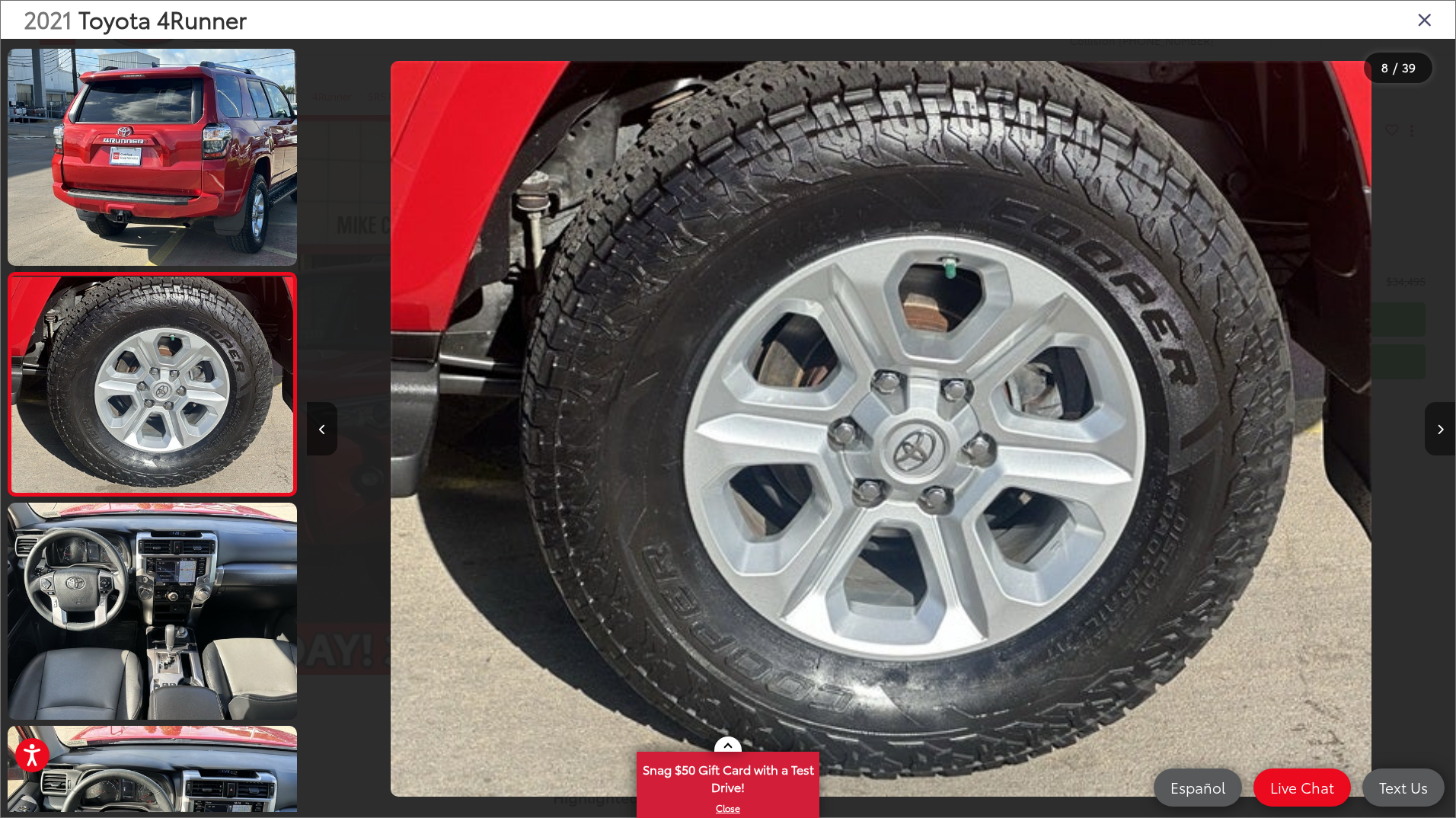
click at [1444, 428] on icon "Next image" at bounding box center [1440, 429] width 7 height 11
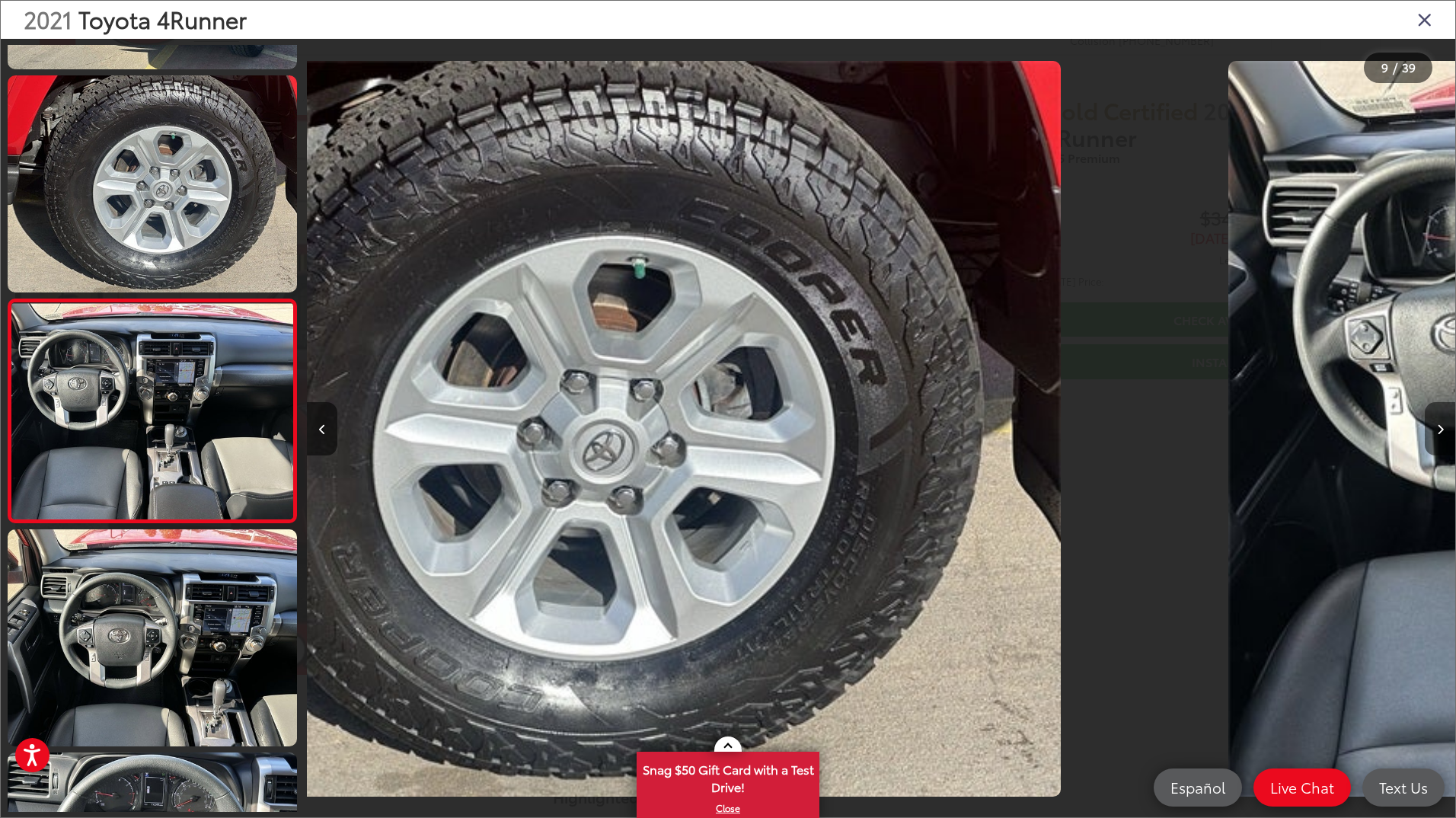
scroll to position [1559, 0]
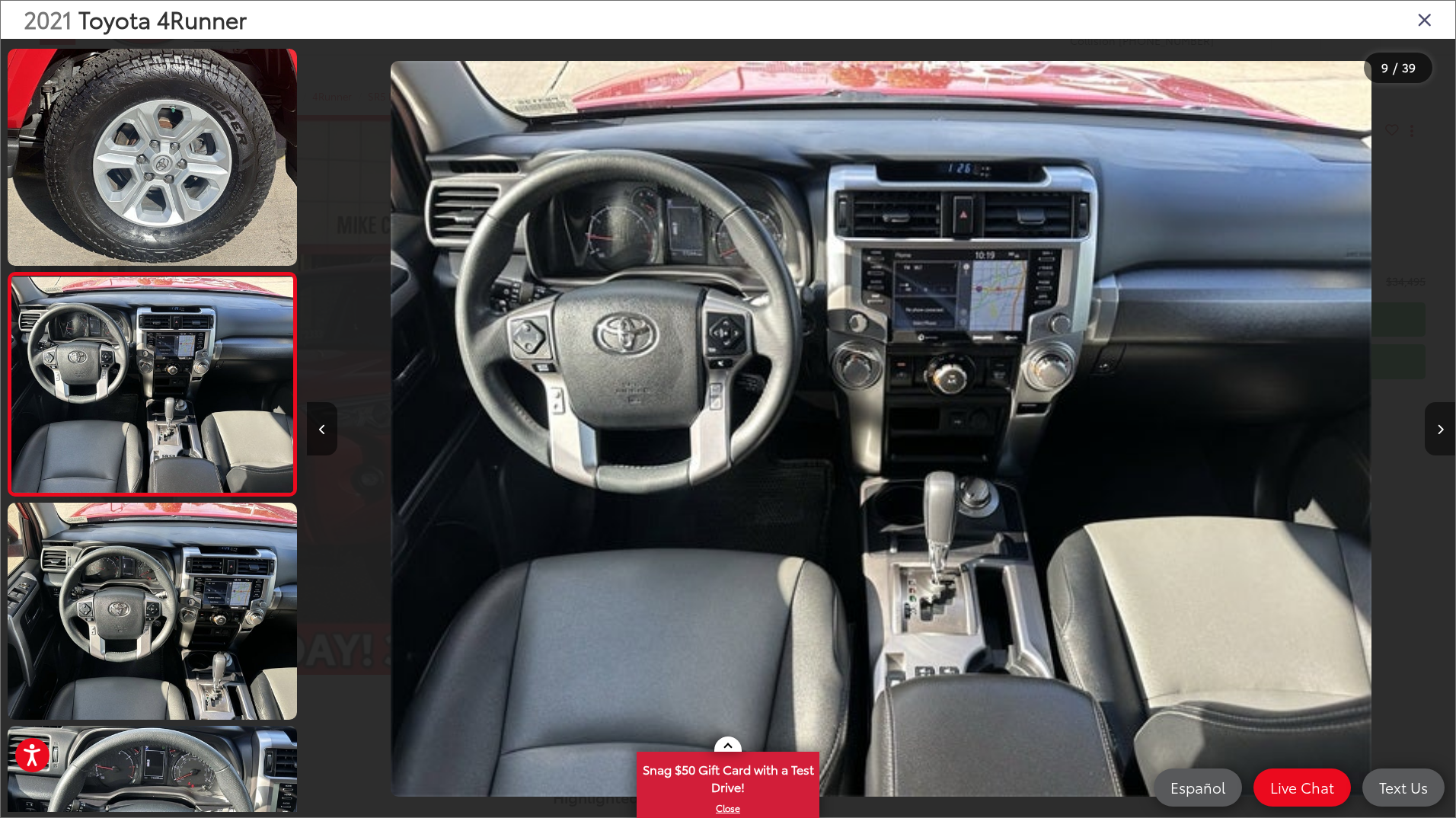
click at [1444, 428] on icon "Next image" at bounding box center [1440, 429] width 7 height 11
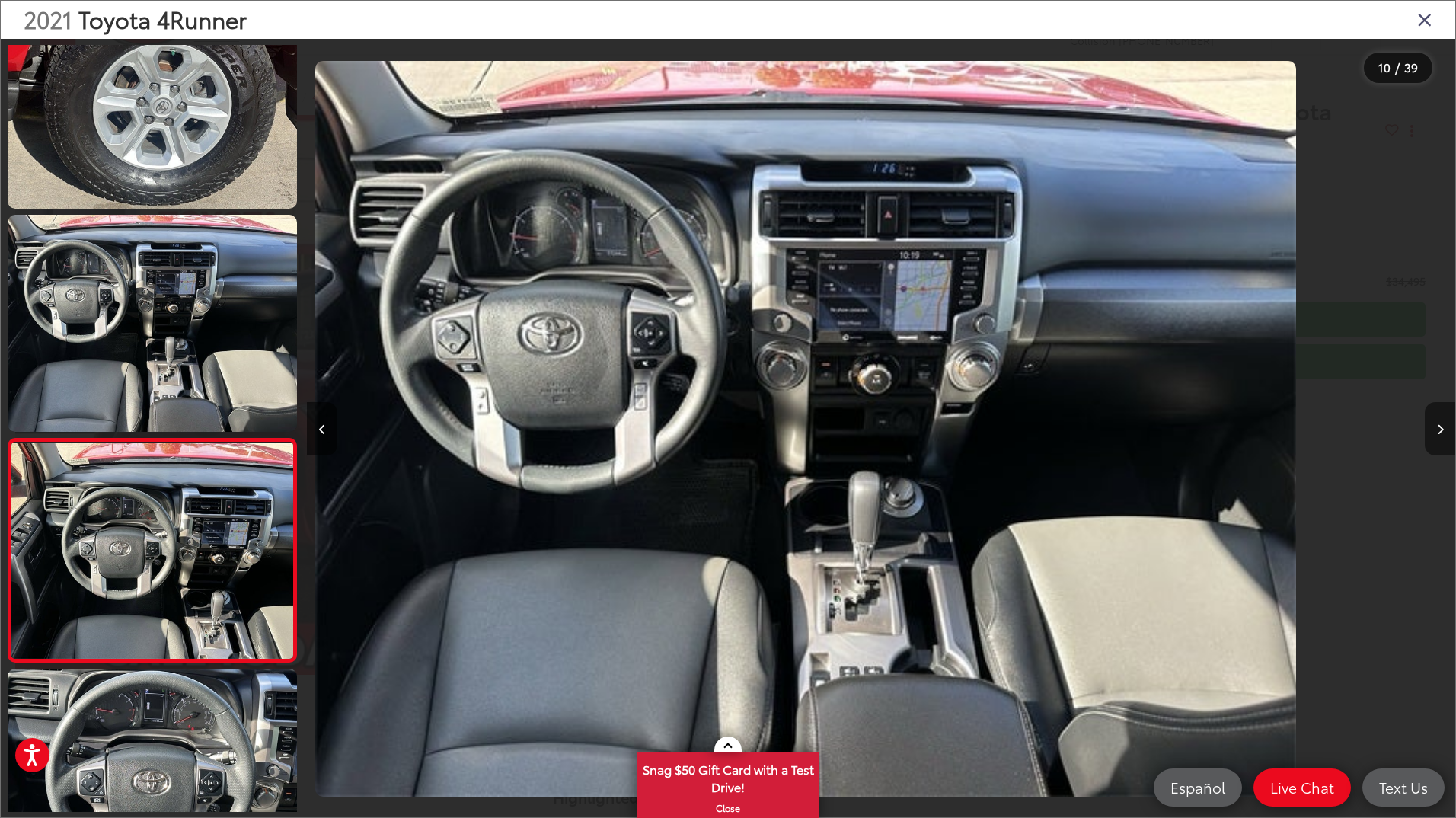
scroll to position [0, 0]
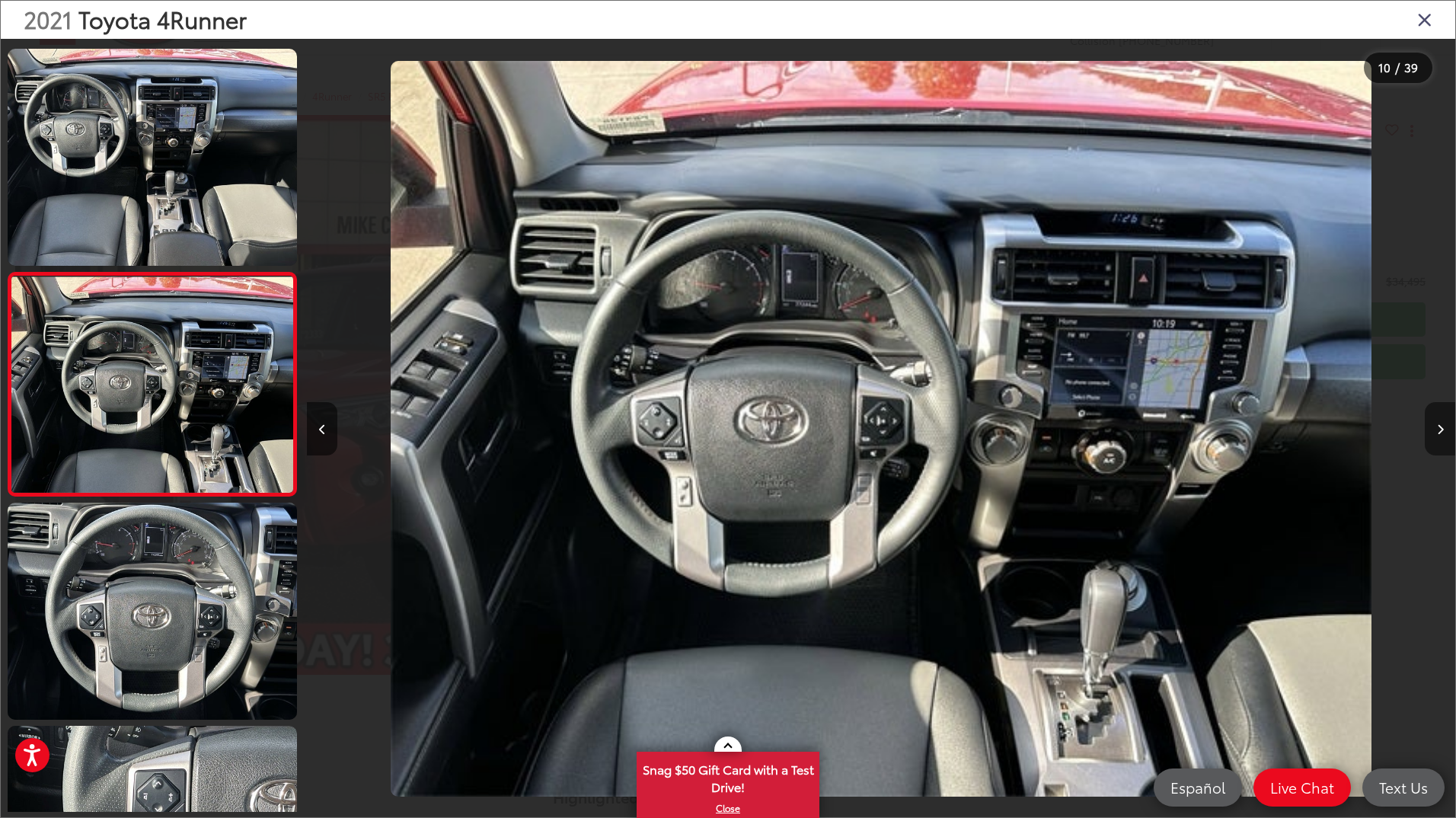
click at [1442, 422] on button "Next image" at bounding box center [1440, 429] width 31 height 54
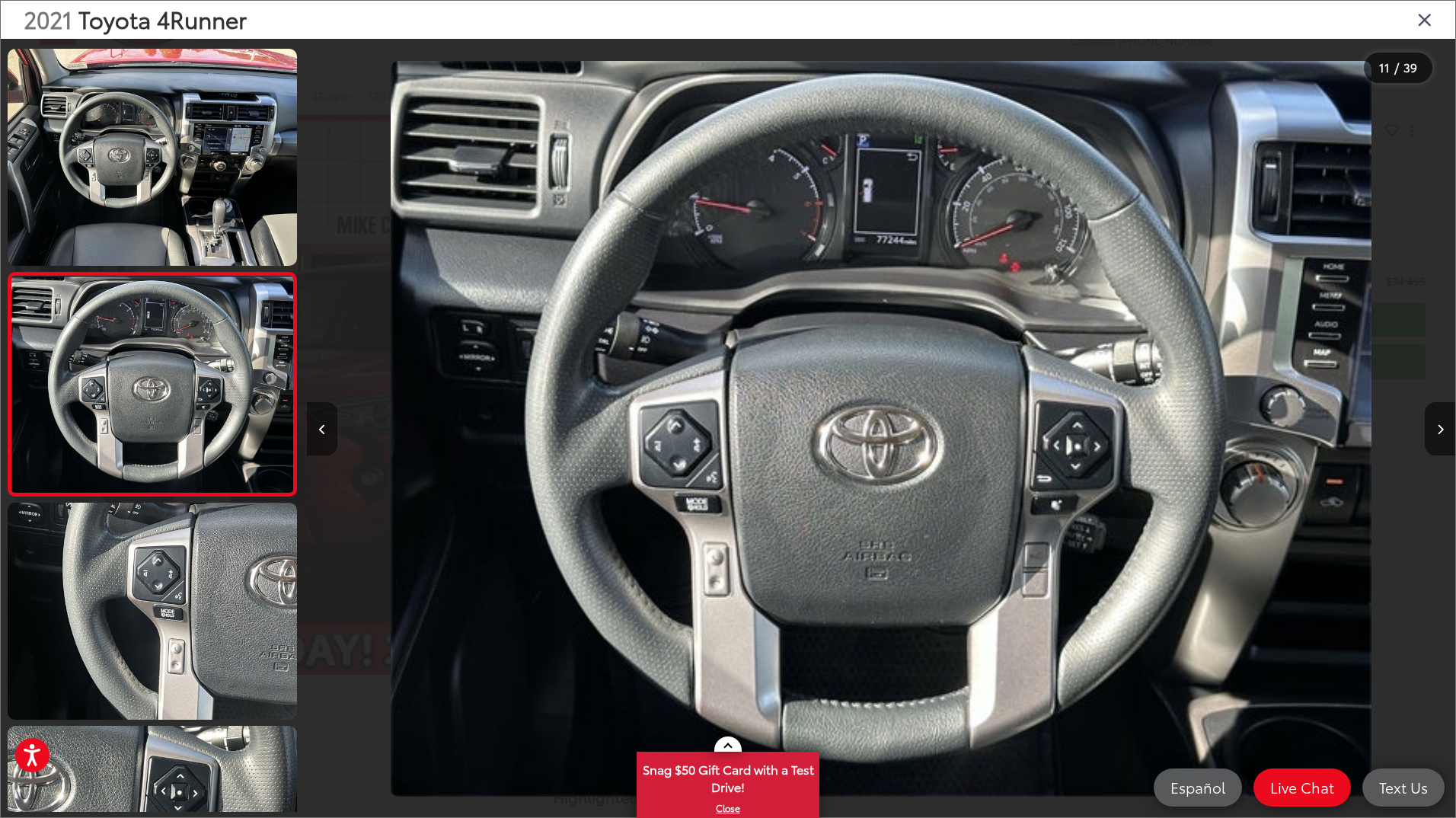
click at [326, 429] on button "Previous image" at bounding box center [321, 429] width 31 height 54
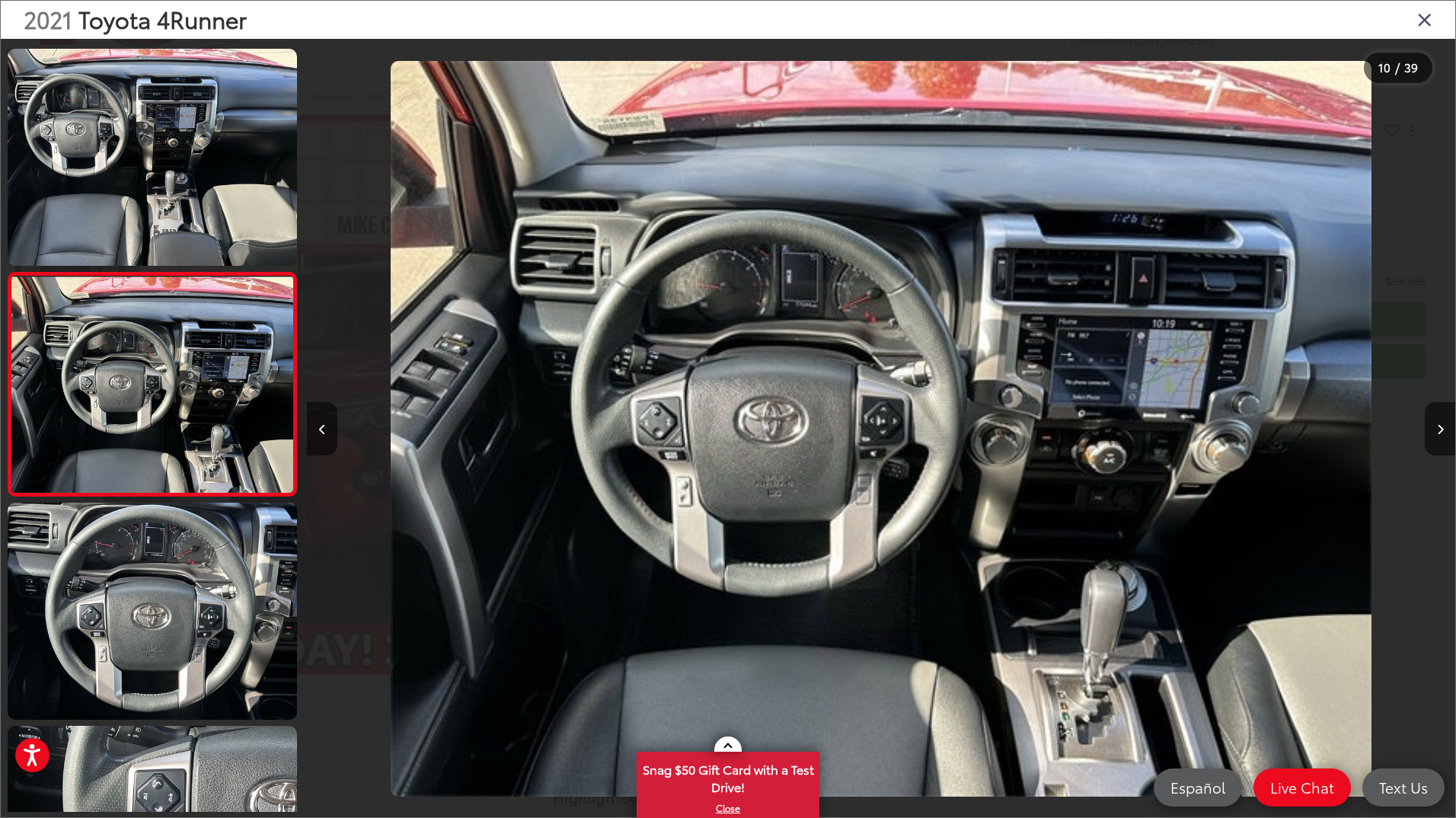
click at [1163, 721] on img "2021 Toyota 4Runner SR5 Premium 9" at bounding box center [882, 429] width 982 height 736
click at [1438, 422] on button "Next image" at bounding box center [1440, 429] width 31 height 54
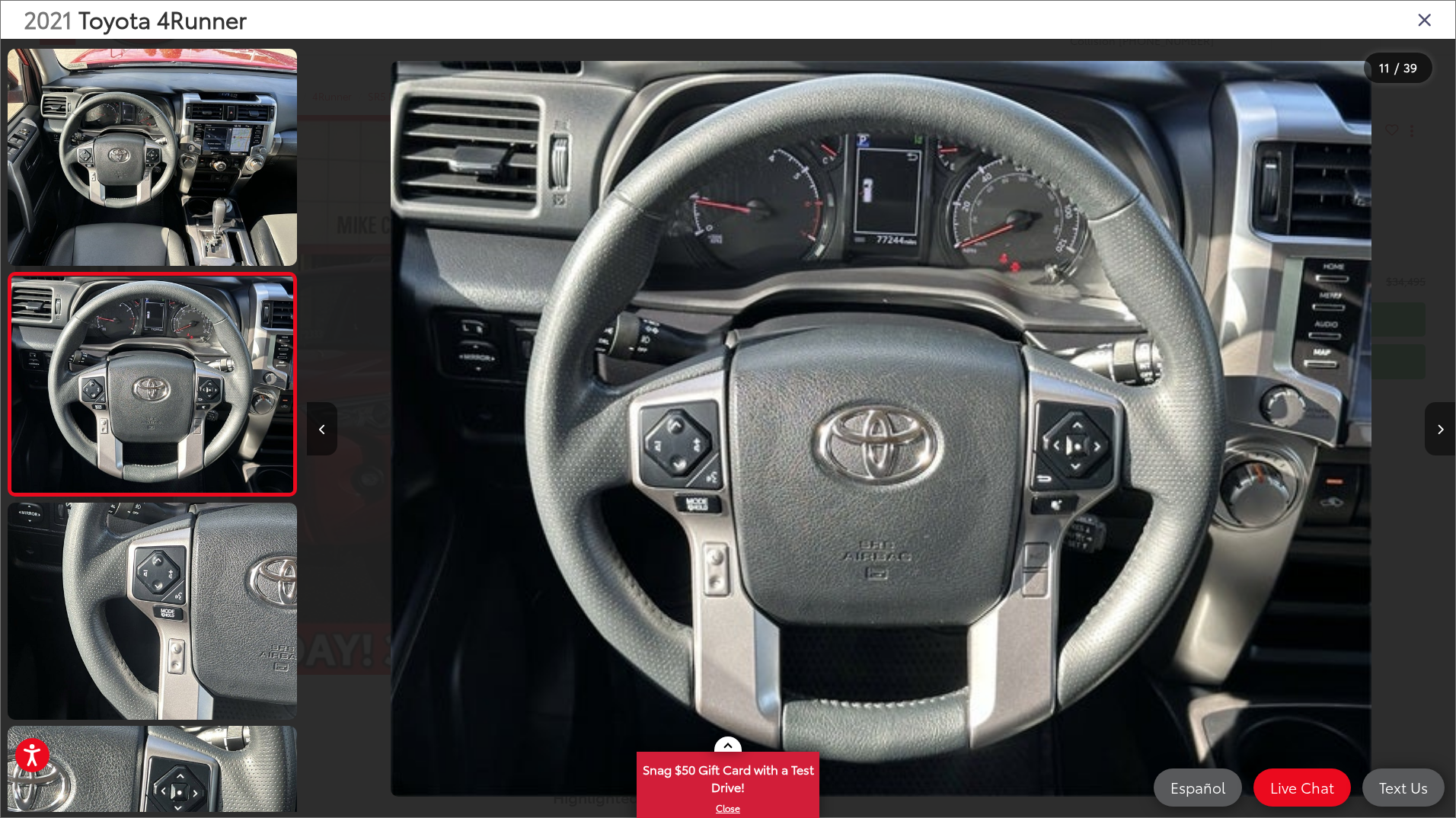
click at [1437, 433] on icon "Next image" at bounding box center [1440, 429] width 7 height 11
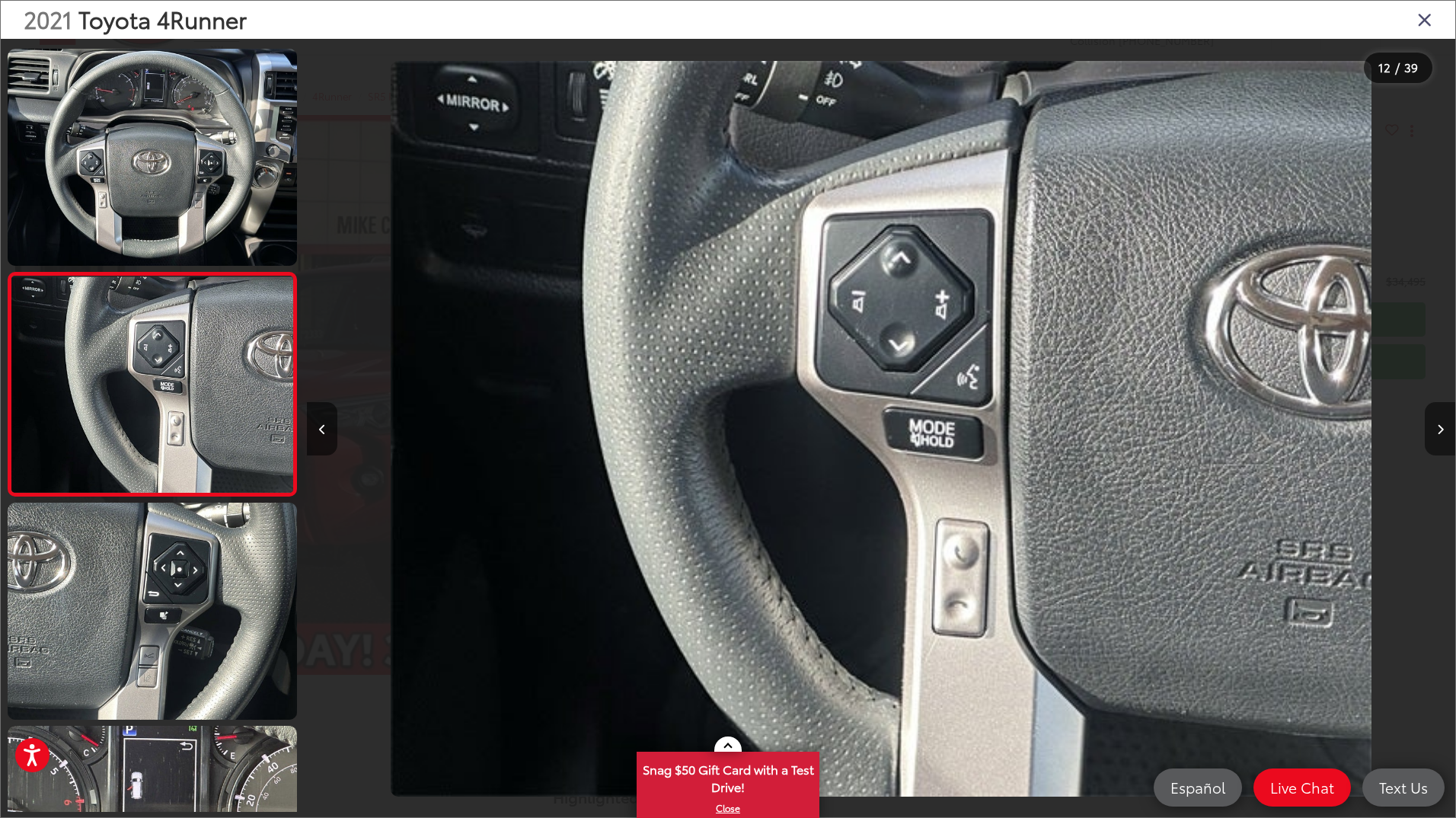
click at [1444, 422] on button "Next image" at bounding box center [1440, 429] width 31 height 54
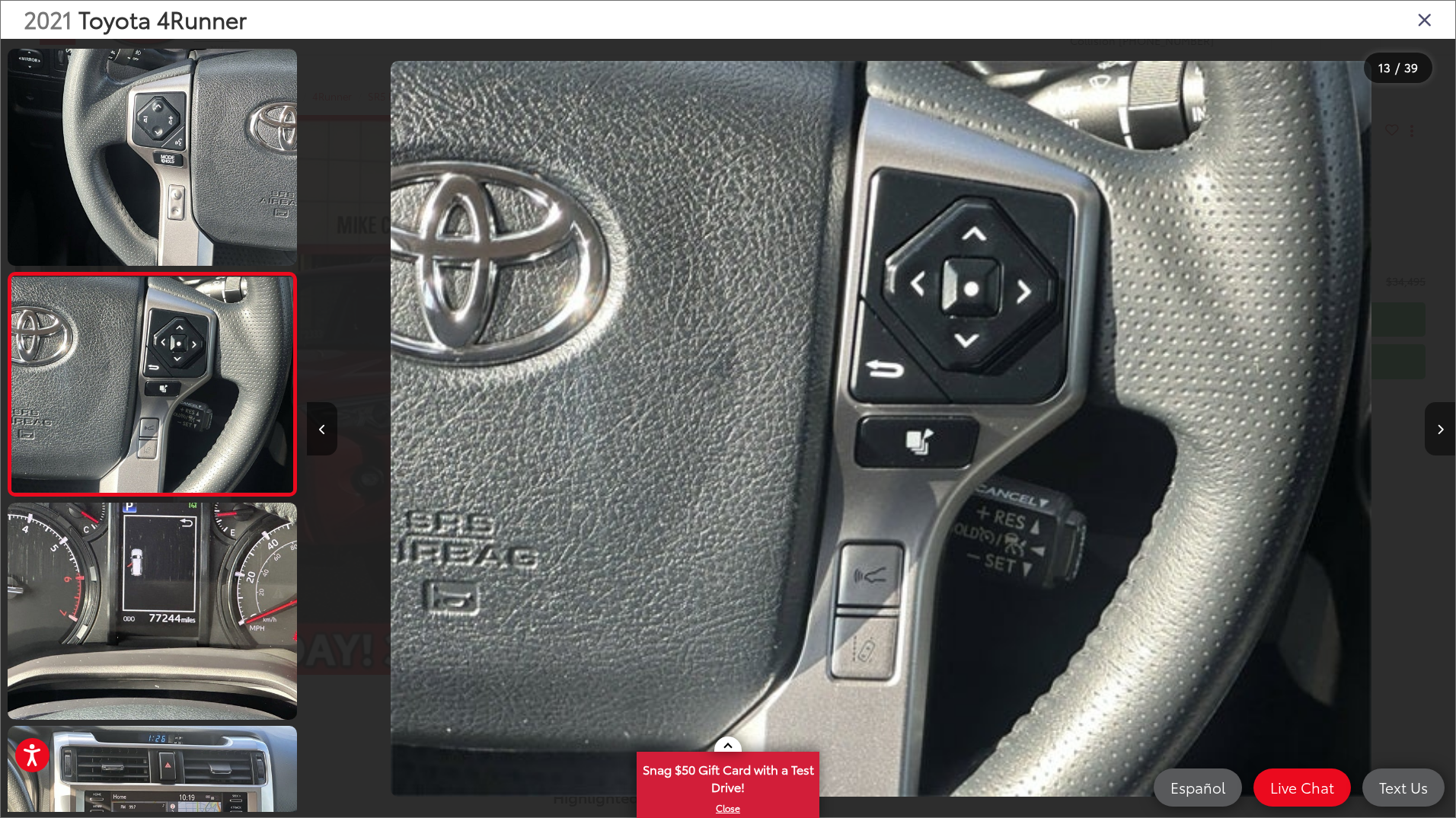
click at [1444, 421] on button "Next image" at bounding box center [1440, 429] width 31 height 54
